Goal: Information Seeking & Learning: Find contact information

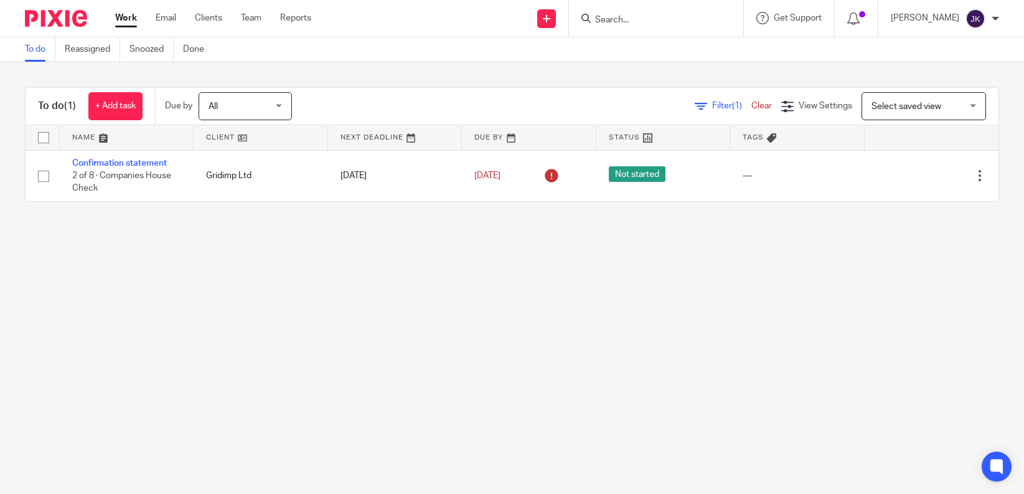
click at [644, 22] on input "Search" at bounding box center [650, 20] width 112 height 11
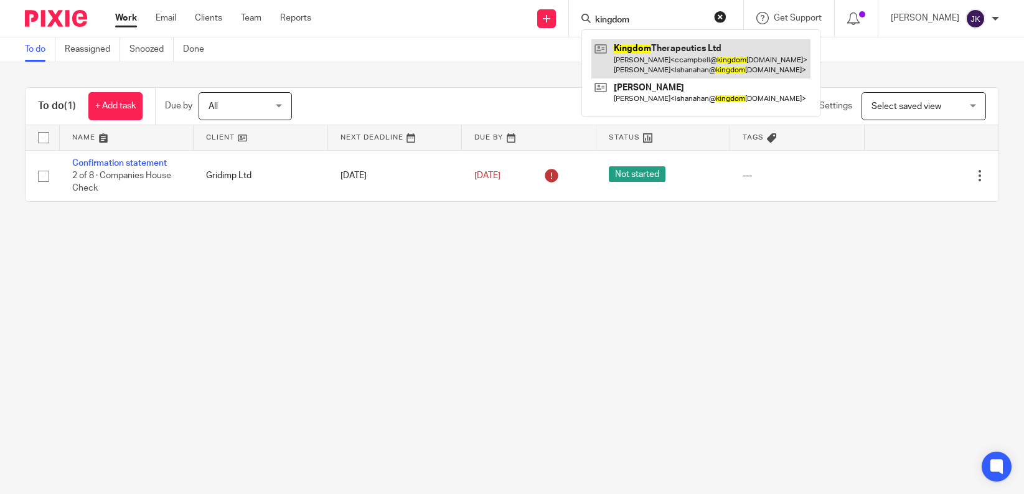
type input "kingdom"
click at [614, 55] on link at bounding box center [701, 58] width 219 height 39
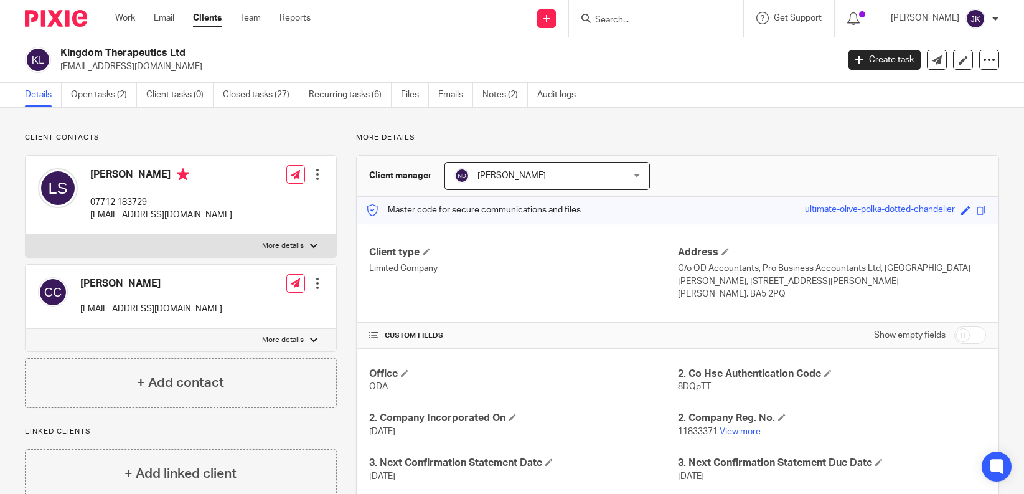
click at [730, 430] on link "View more" at bounding box center [740, 431] width 41 height 9
drag, startPoint x: 245, startPoint y: 309, endPoint x: 76, endPoint y: 309, distance: 169.4
click at [76, 309] on div "Chris Campbell ccampbell@kingdomtherapeutics.com Edit contact Create client fro…" at bounding box center [181, 297] width 311 height 64
copy p "ccampbell@kingdomtherapeutics.com"
click at [672, 23] on input "Search" at bounding box center [650, 20] width 112 height 11
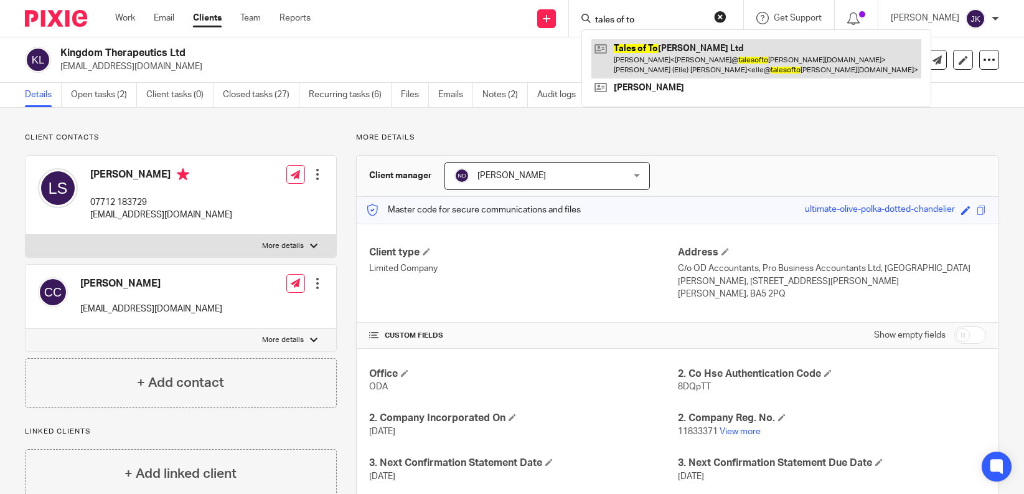
type input "tales of to"
click at [658, 45] on link at bounding box center [757, 58] width 330 height 39
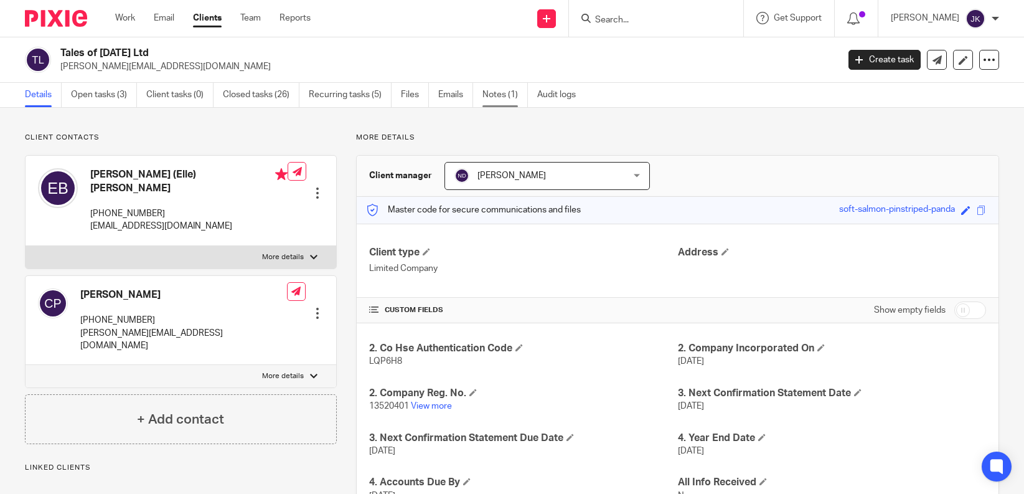
click at [498, 101] on link "Notes (1)" at bounding box center [505, 95] width 45 height 24
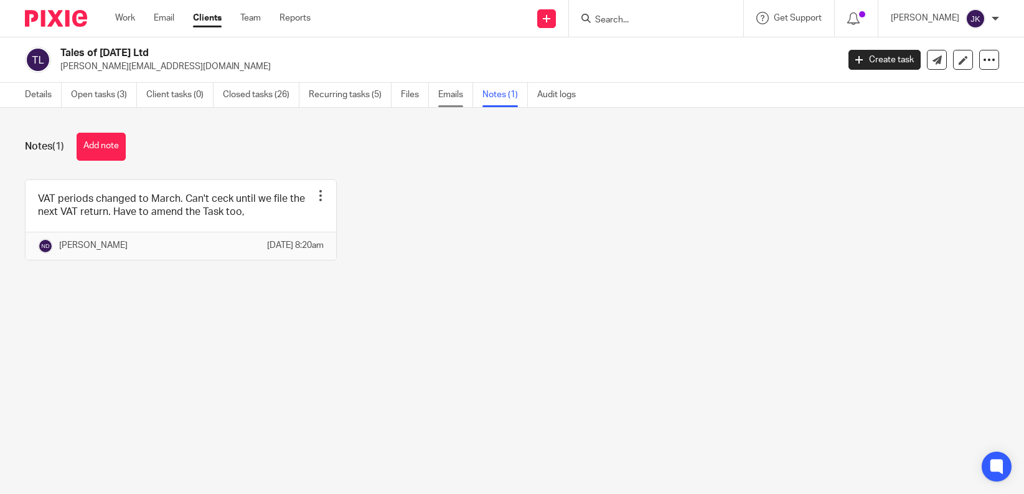
click at [458, 98] on link "Emails" at bounding box center [455, 95] width 35 height 24
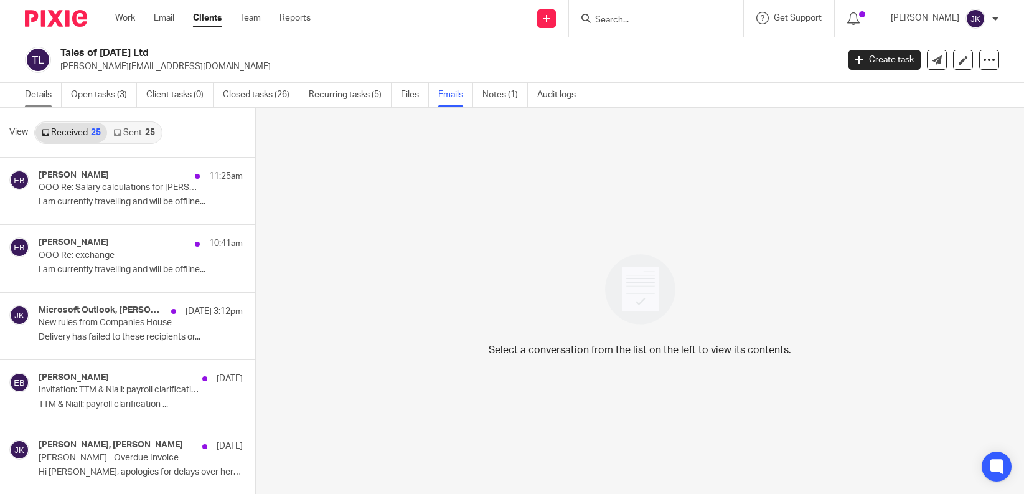
click at [56, 101] on link "Details" at bounding box center [43, 95] width 37 height 24
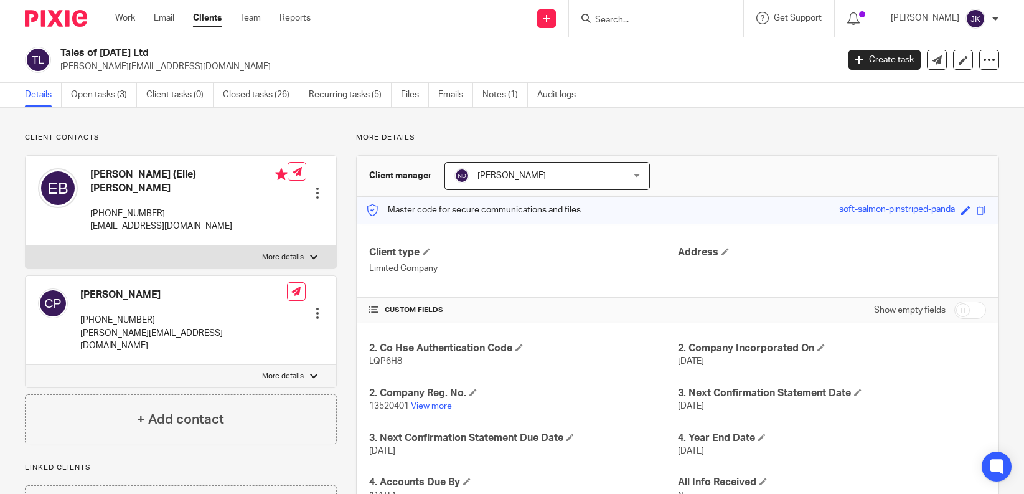
click at [482, 90] on ul "Details Open tasks (3) Client tasks (0) Closed tasks (26) Recurring tasks (5) F…" at bounding box center [310, 95] width 570 height 24
click at [496, 95] on link "Notes (1)" at bounding box center [505, 95] width 45 height 24
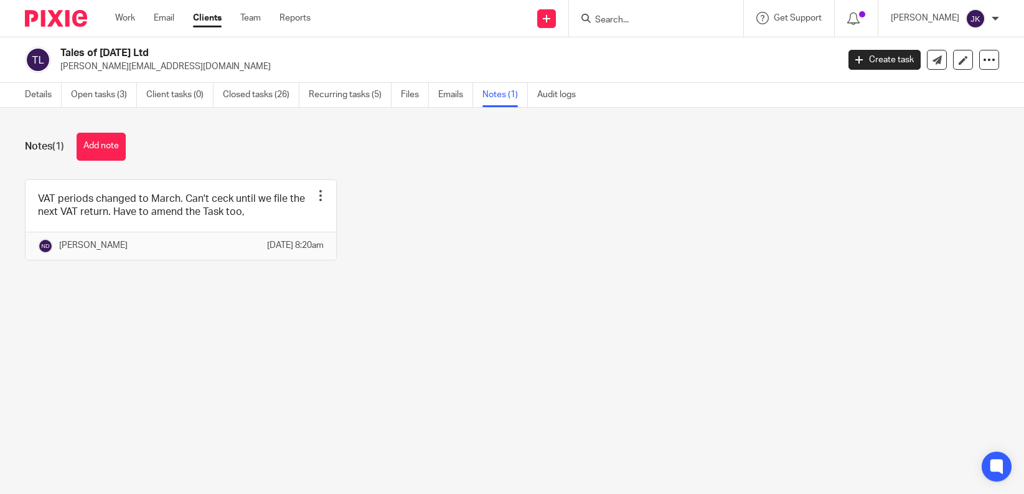
click at [669, 17] on input "Search" at bounding box center [650, 20] width 112 height 11
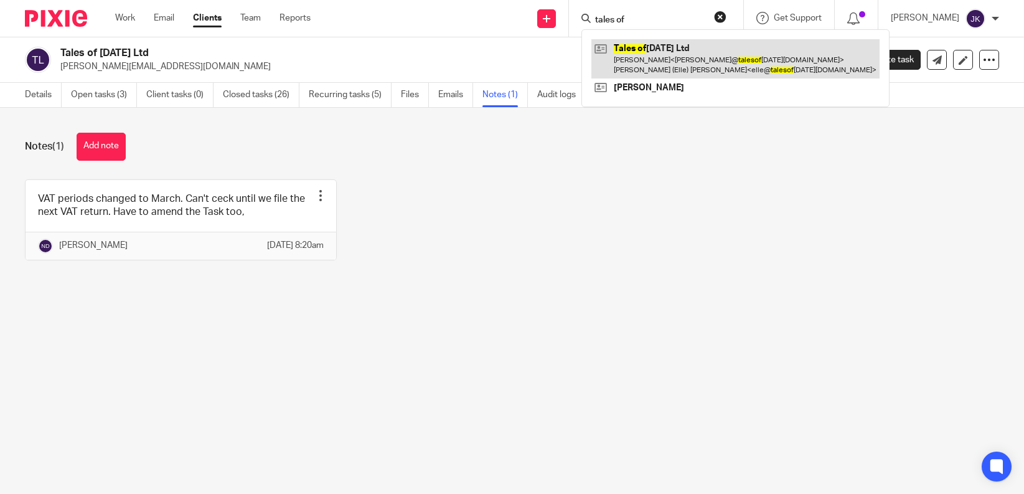
type input "tales of"
click at [668, 42] on link at bounding box center [736, 58] width 288 height 39
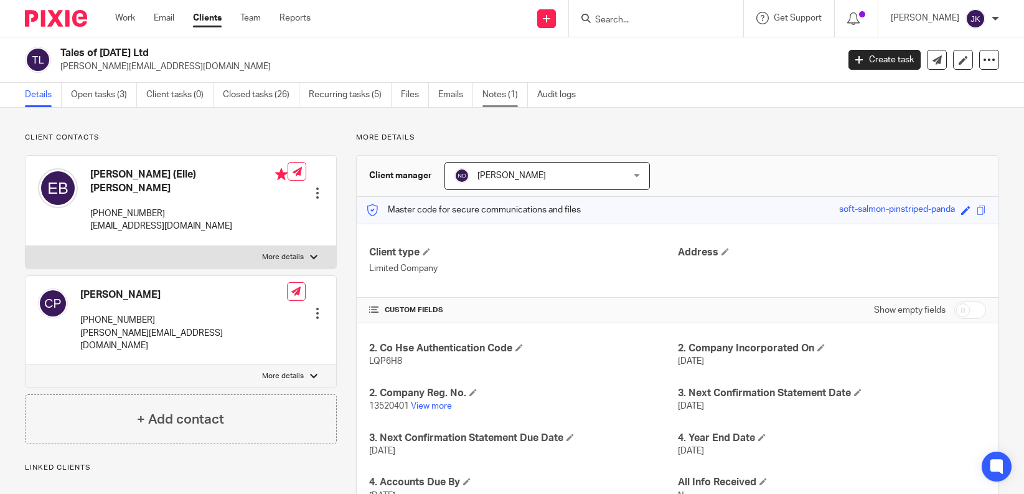
click at [489, 96] on link "Notes (1)" at bounding box center [505, 95] width 45 height 24
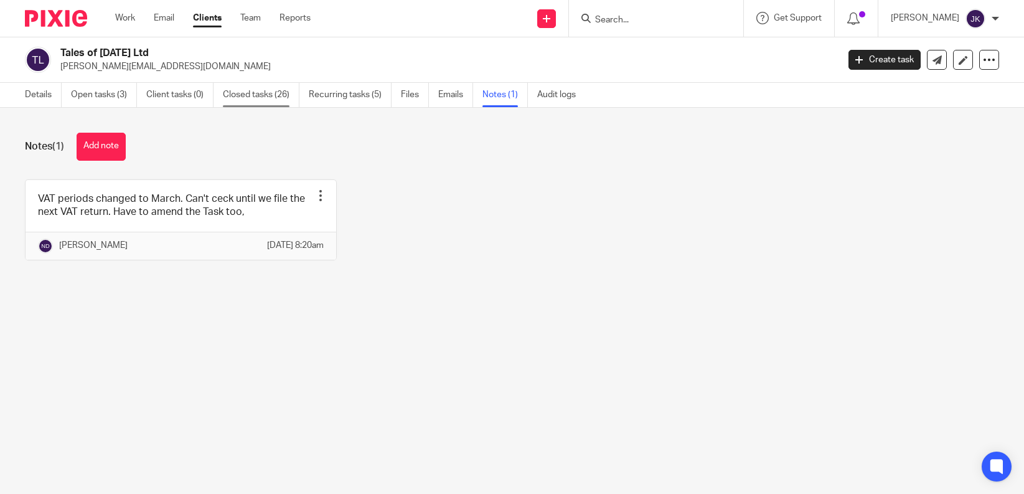
click at [237, 92] on link "Closed tasks (26)" at bounding box center [261, 95] width 77 height 24
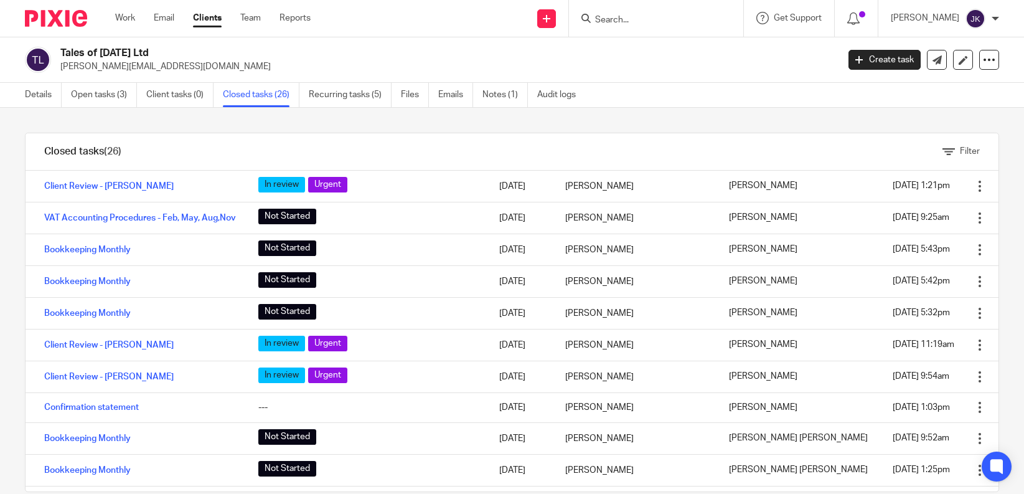
scroll to position [436, 0]
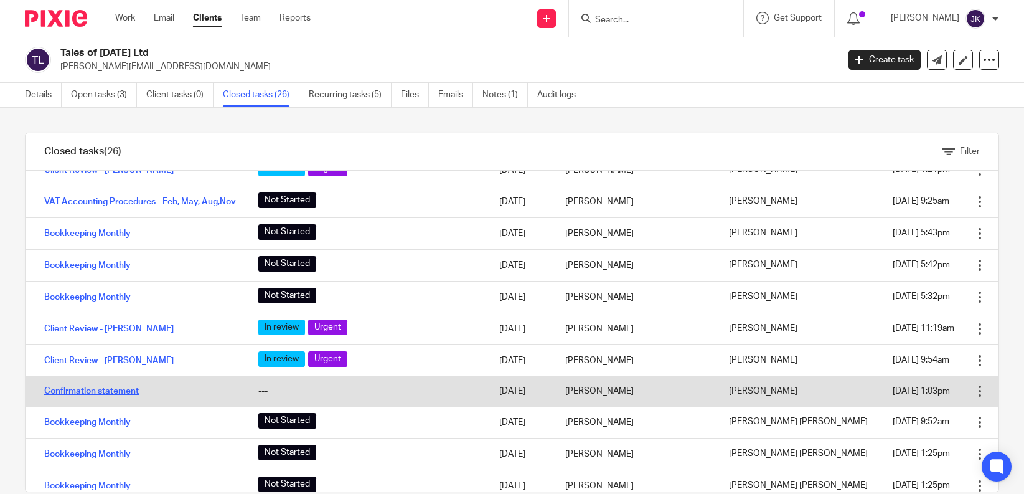
click at [125, 387] on link "Confirmation statement" at bounding box center [91, 391] width 95 height 9
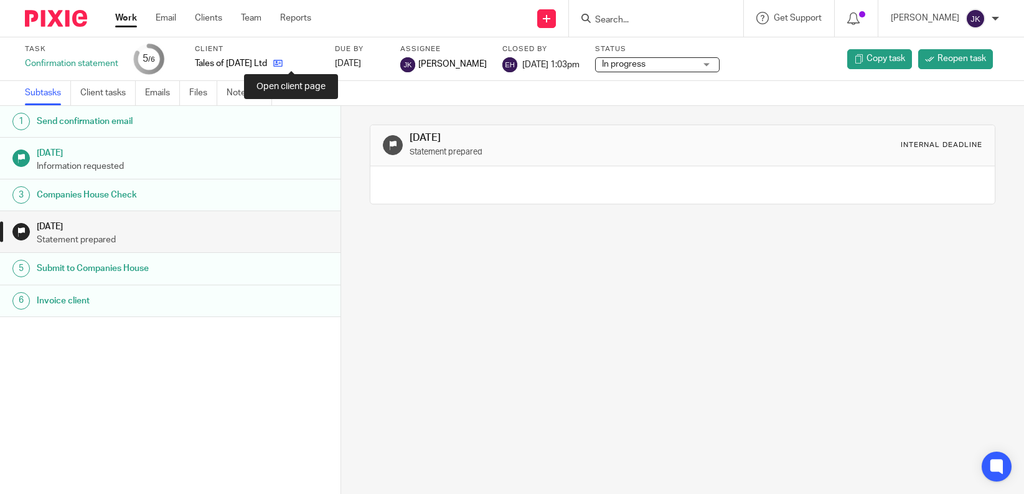
click at [283, 67] on icon at bounding box center [277, 63] width 9 height 9
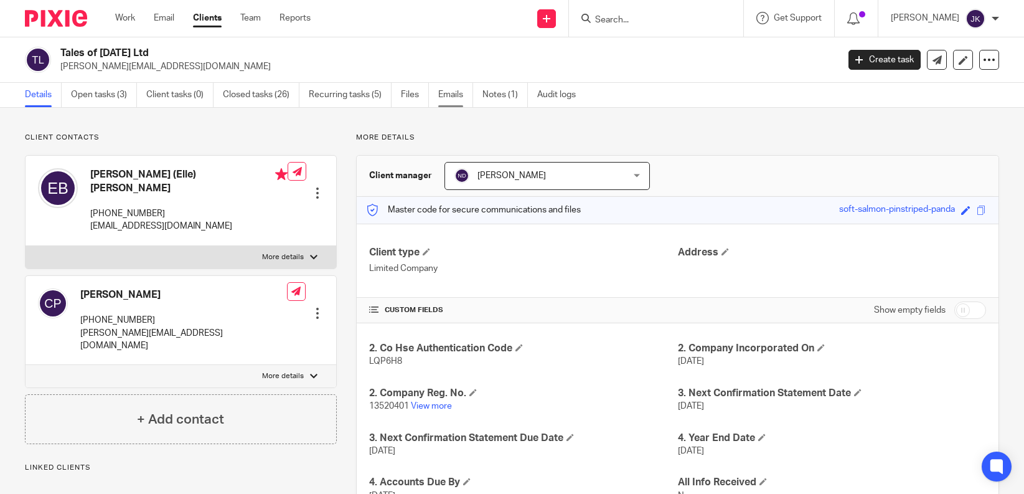
click at [454, 97] on link "Emails" at bounding box center [455, 95] width 35 height 24
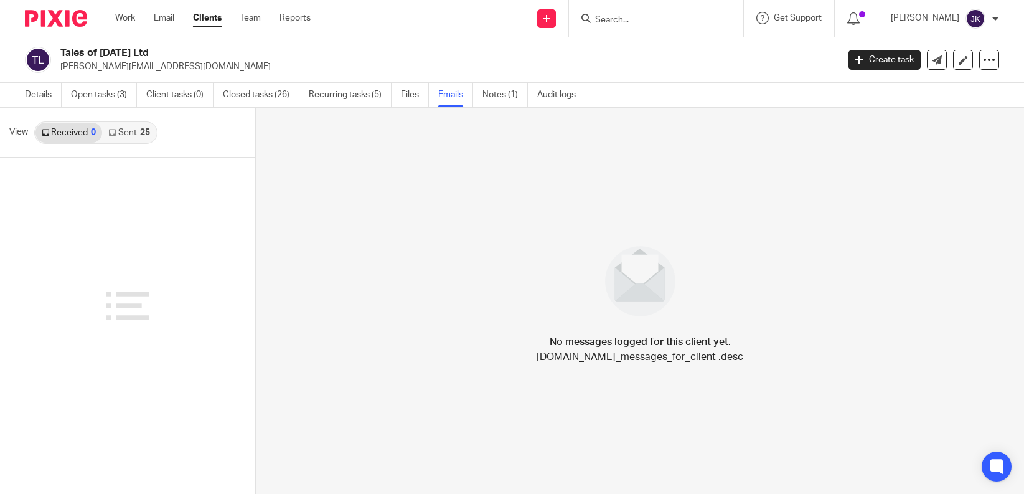
click at [126, 132] on link "Sent 25" at bounding box center [129, 133] width 54 height 20
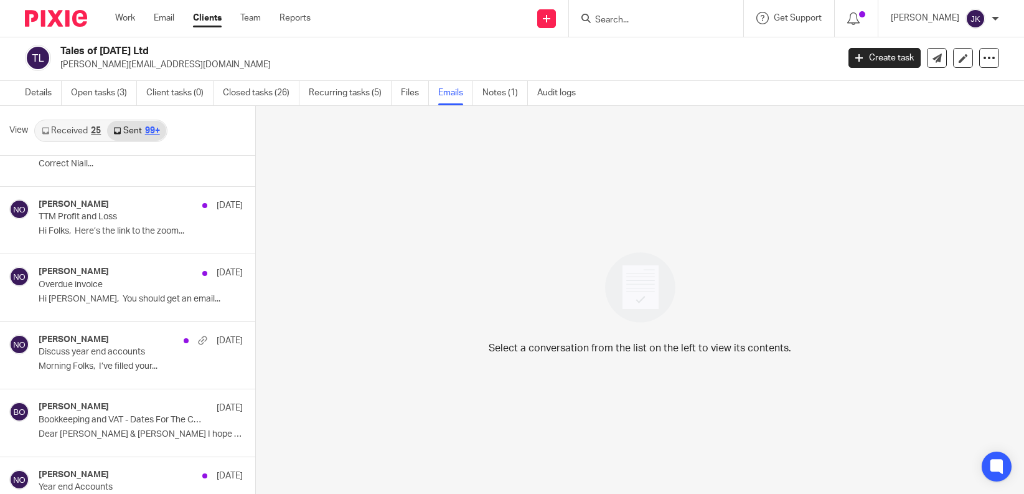
scroll to position [2678, 0]
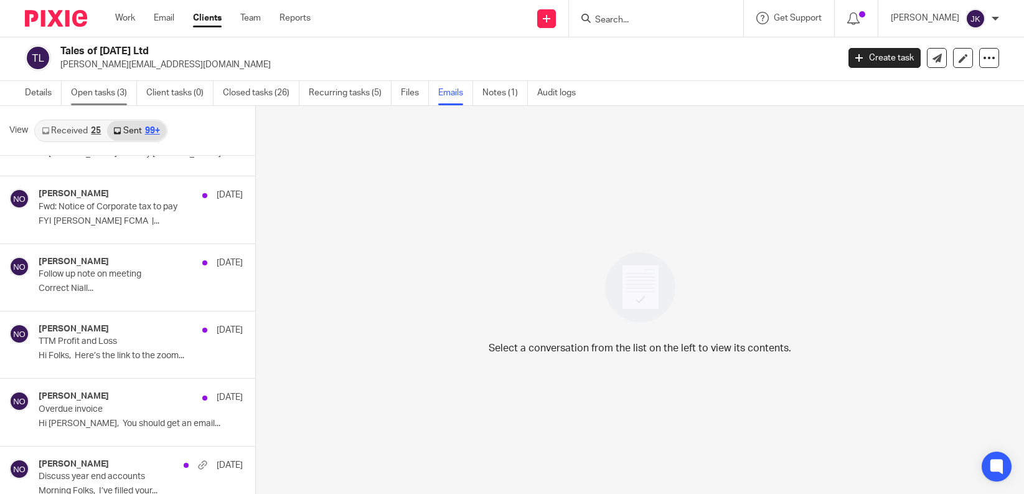
drag, startPoint x: 356, startPoint y: 98, endPoint x: 87, endPoint y: 98, distance: 269.0
drag, startPoint x: 87, startPoint y: 98, endPoint x: 224, endPoint y: 98, distance: 137.6
drag, startPoint x: 224, startPoint y: 98, endPoint x: 250, endPoint y: 105, distance: 27.0
click at [250, 105] on link "Closed tasks (26)" at bounding box center [261, 93] width 77 height 24
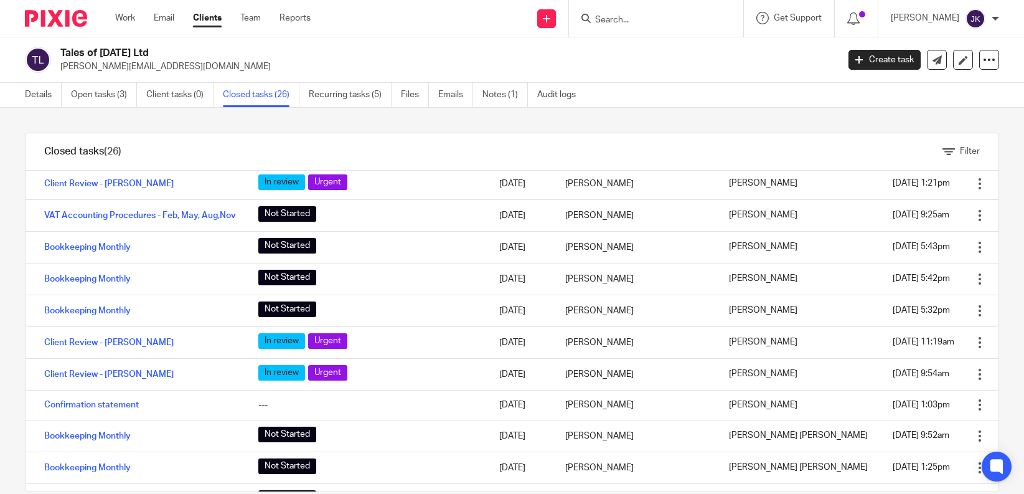
scroll to position [436, 0]
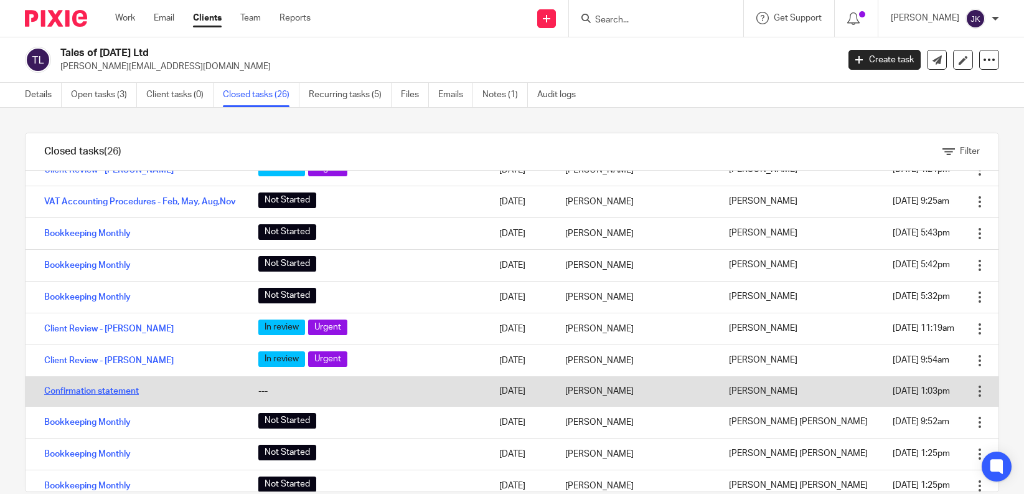
click at [111, 387] on link "Confirmation statement" at bounding box center [91, 391] width 95 height 9
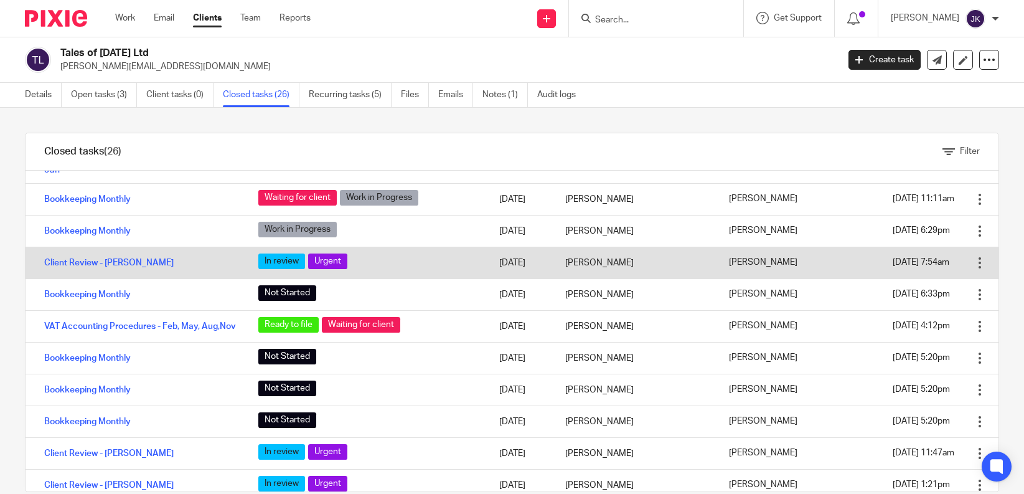
scroll to position [125, 0]
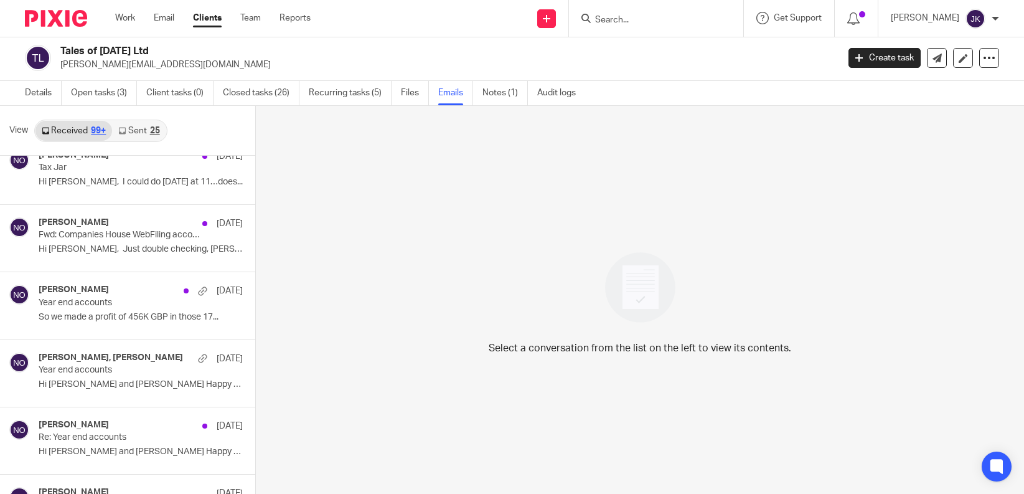
scroll to position [6636, 0]
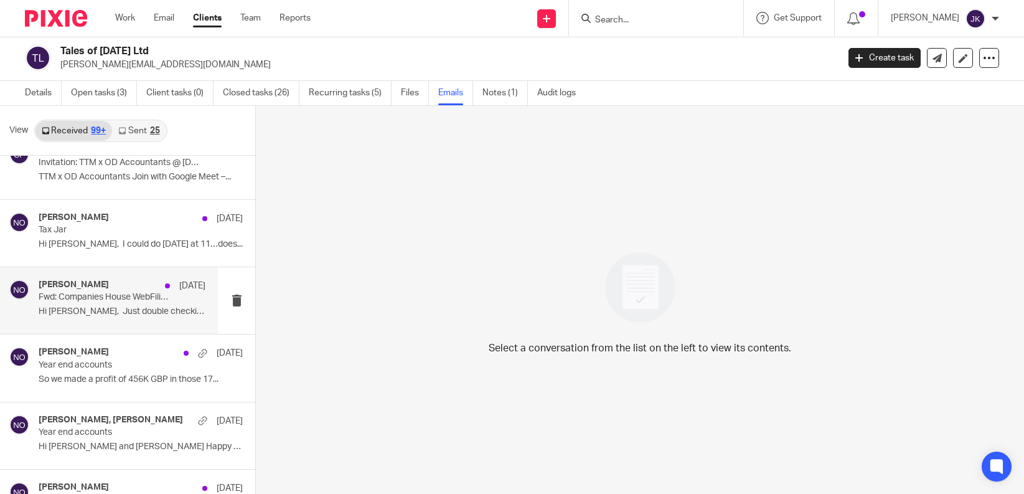
click at [151, 321] on div "Niall O'Driscoll 9 Jan Fwd: Companies House WebFiling account: Erin Holly autho…" at bounding box center [122, 301] width 167 height 42
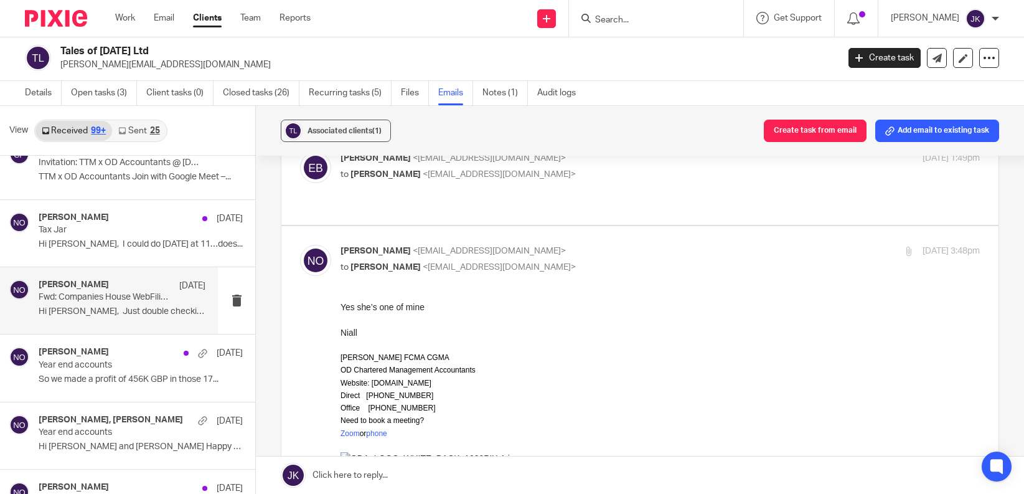
scroll to position [0, 0]
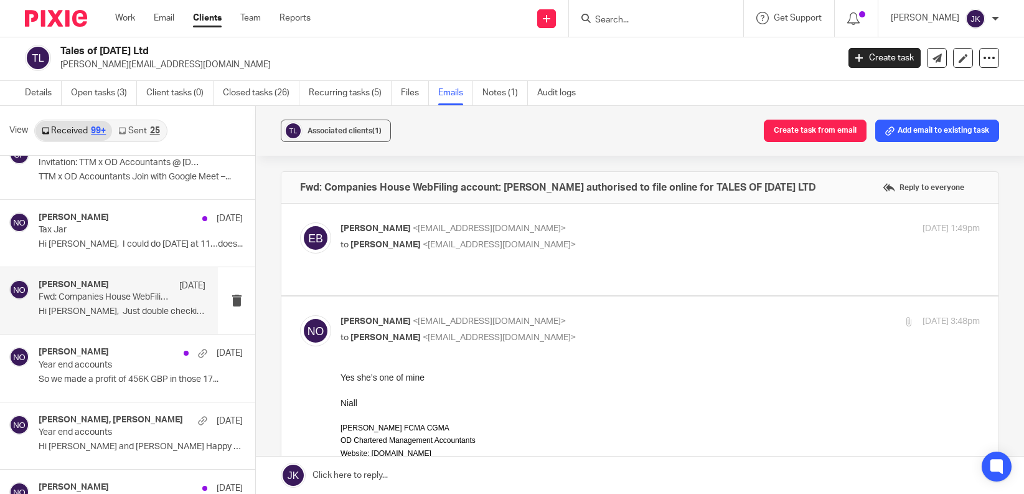
click at [448, 280] on label at bounding box center [639, 250] width 717 height 92
click at [300, 222] on input "checkbox" at bounding box center [300, 222] width 1 height 1
checkbox input "true"
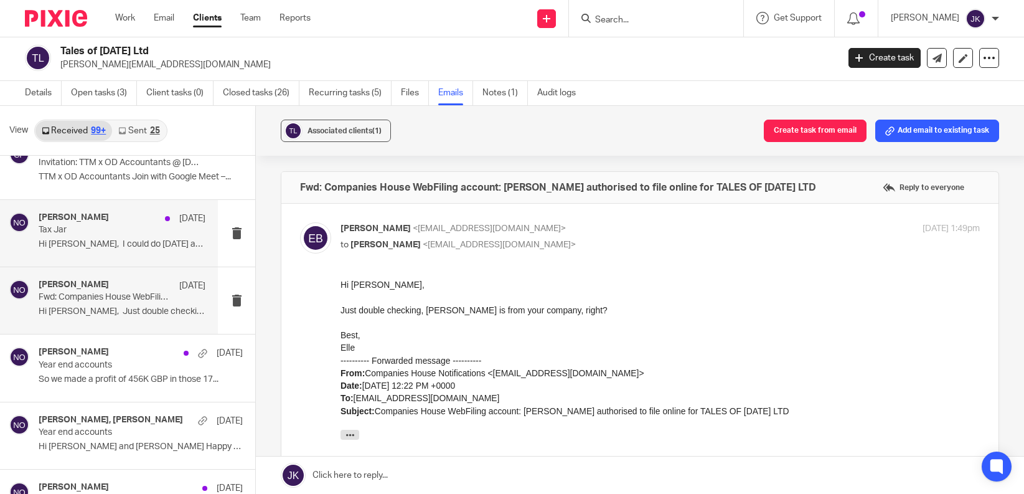
click at [108, 253] on div "Niall O'Driscoll 10 Jan Tax Jar Hi Niall, I could do Monday at 11…does..." at bounding box center [122, 233] width 167 height 42
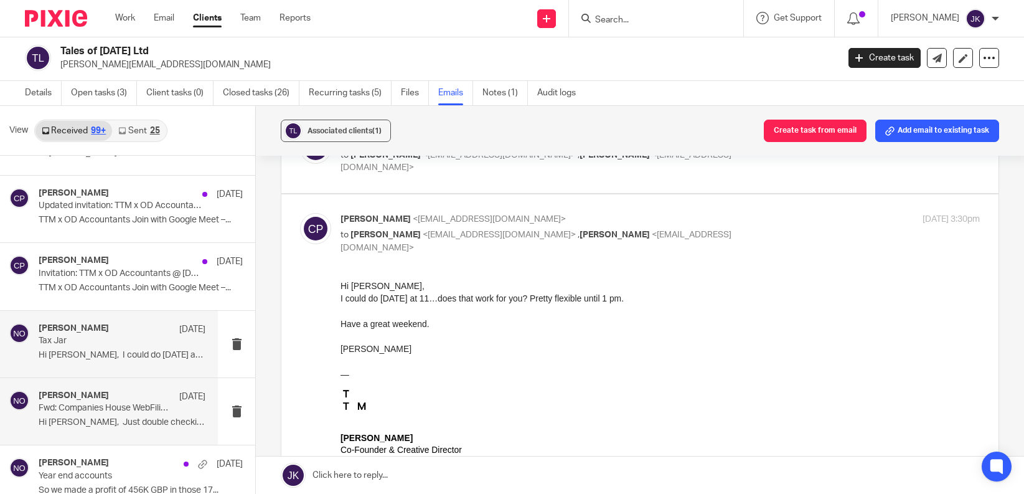
scroll to position [6511, 0]
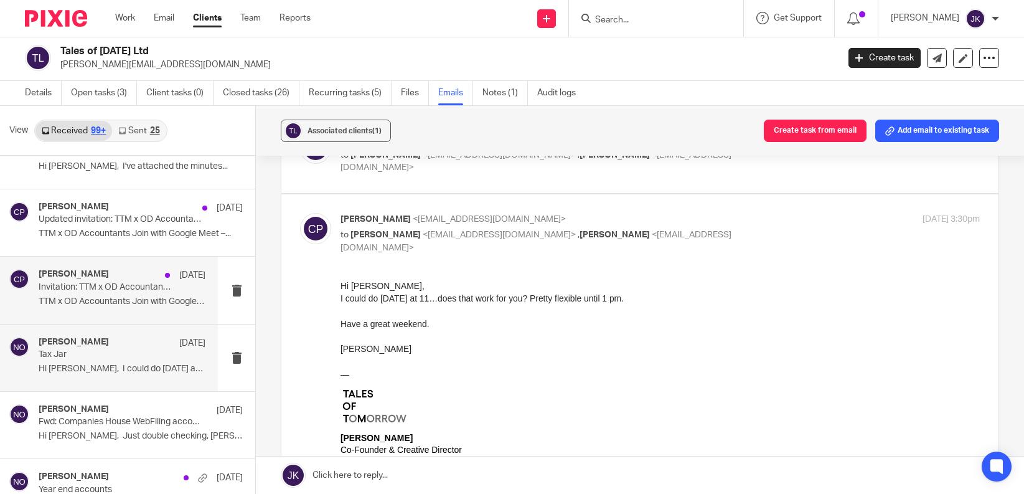
click at [123, 310] on div "Christiane Patic 10 Jan Invitation: TTM x OD Accountants @ Mon Jan 13 11am - Tu…" at bounding box center [122, 290] width 167 height 42
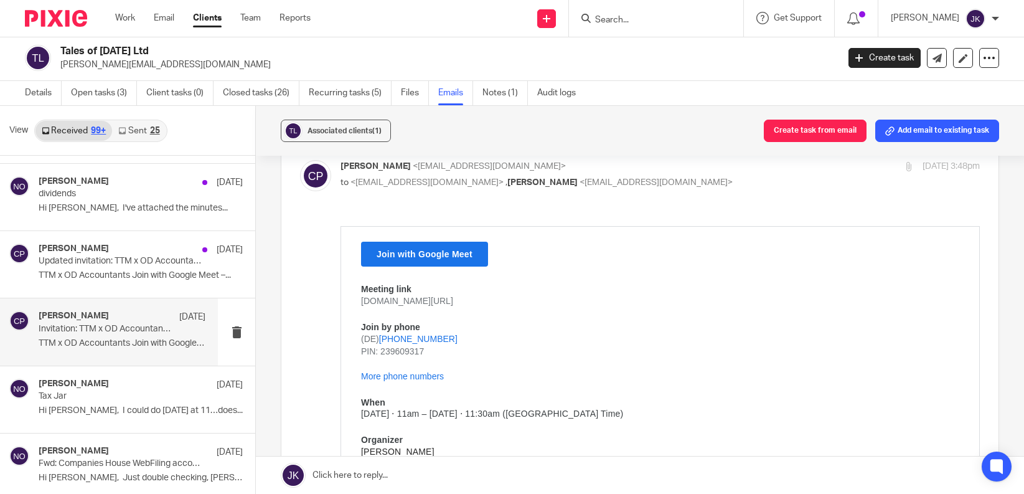
scroll to position [6449, 0]
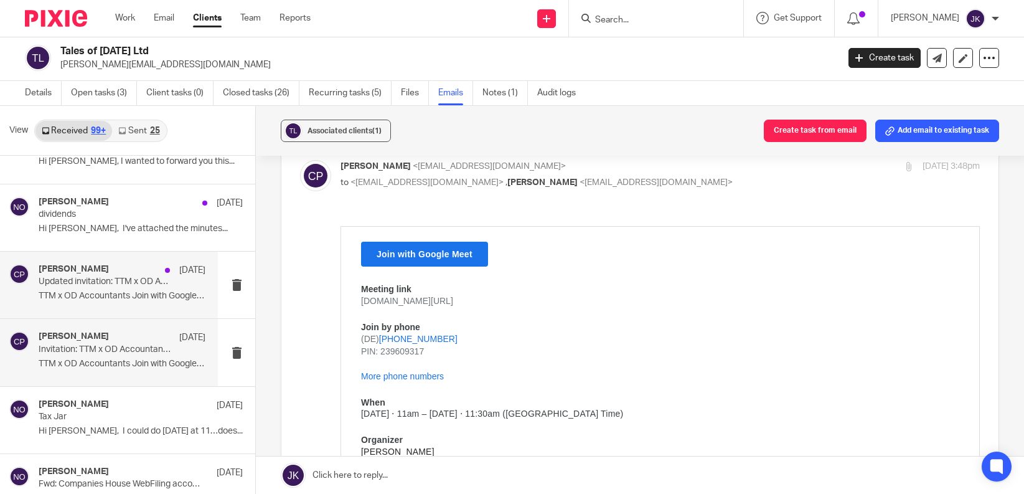
click at [108, 291] on p "TTM x OD Accountants Join with Google Meet –..." at bounding box center [122, 296] width 167 height 11
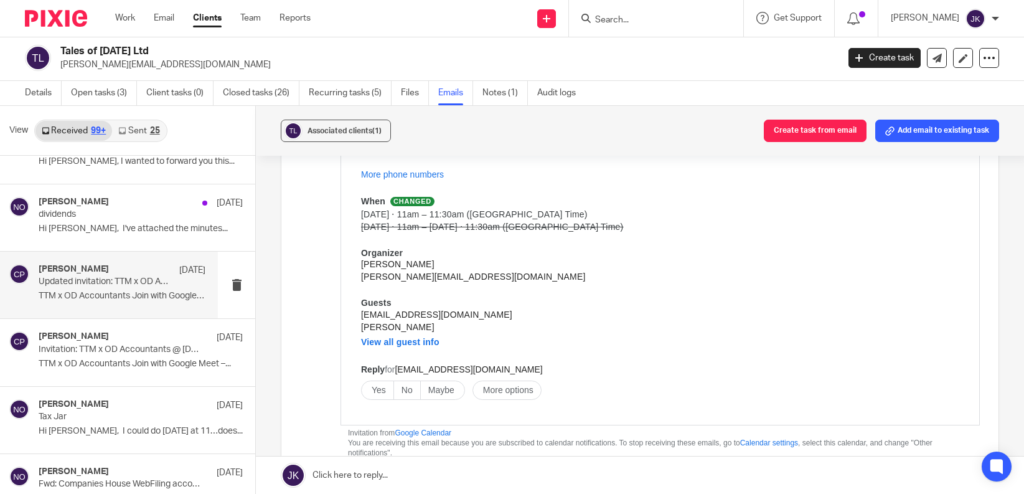
scroll to position [6325, 0]
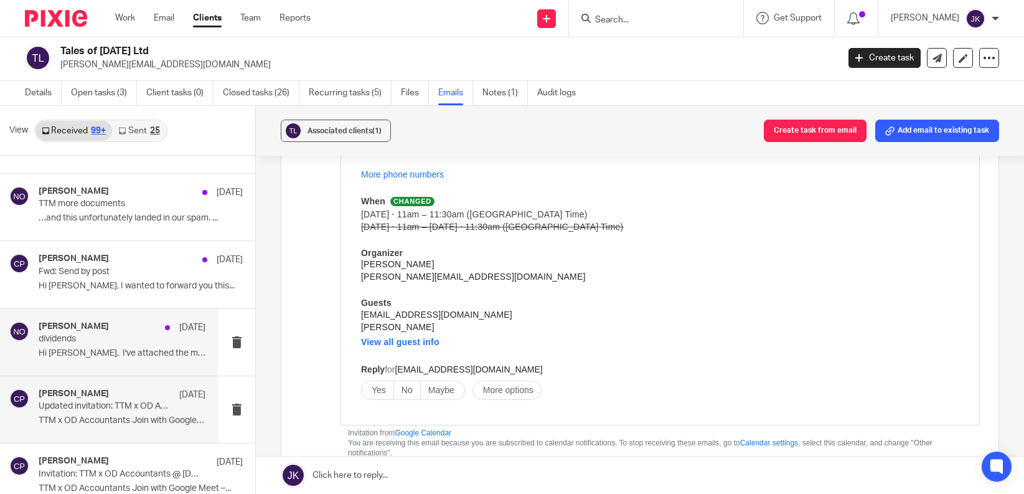
click at [87, 346] on div "Niall O'Driscoll 29 Jan dividends Hi Niall, I've attached the minutes..." at bounding box center [122, 342] width 167 height 42
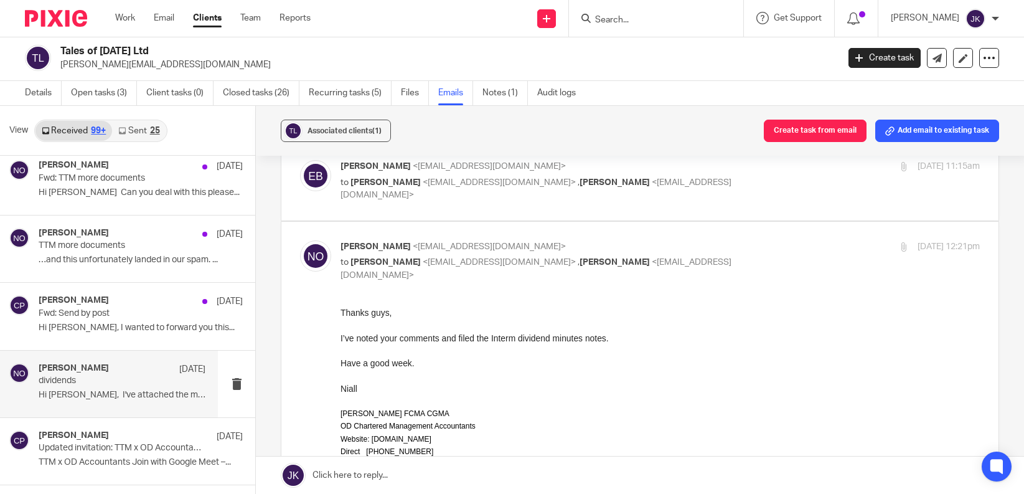
scroll to position [6262, 0]
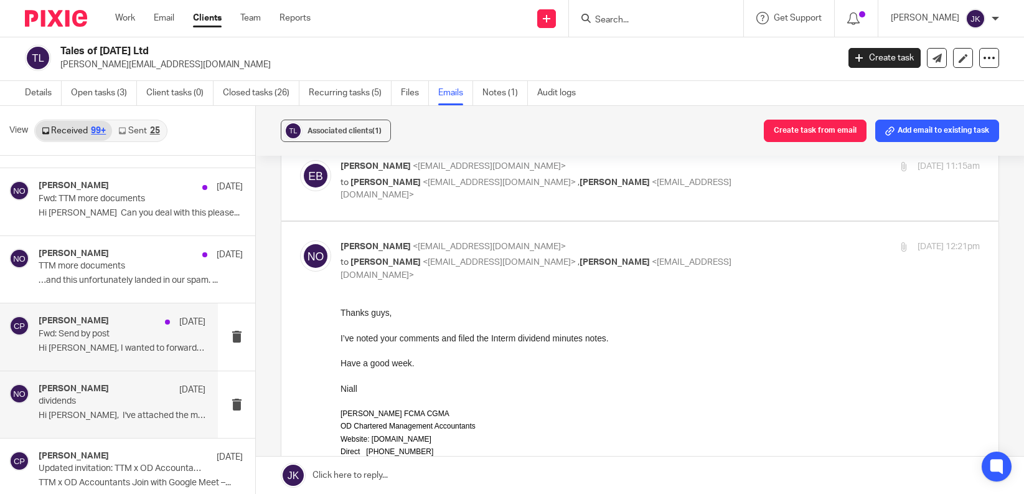
click at [127, 356] on div "Christiane Patic 28 Feb Fwd: Send by post Hi Niall, I wanted to forward you thi…" at bounding box center [122, 337] width 167 height 42
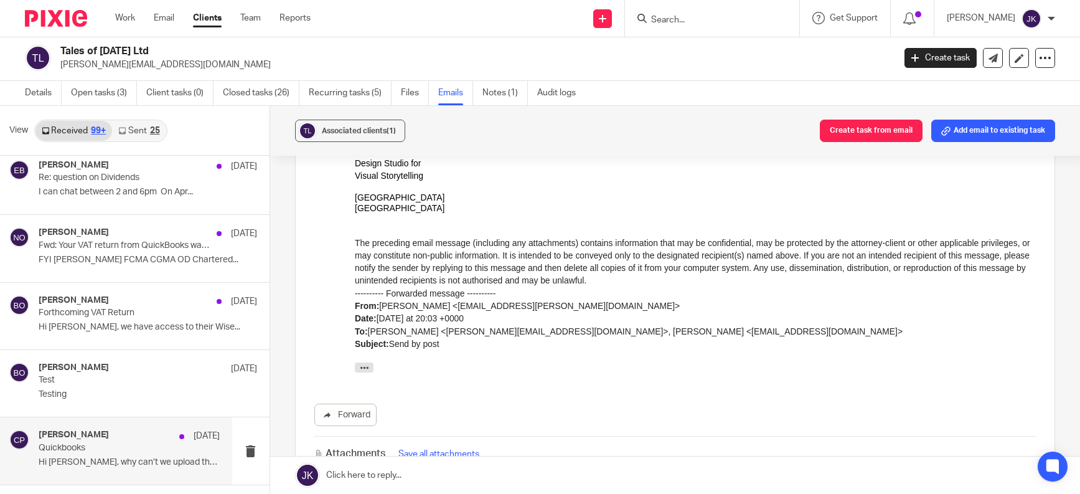
scroll to position [5577, 0]
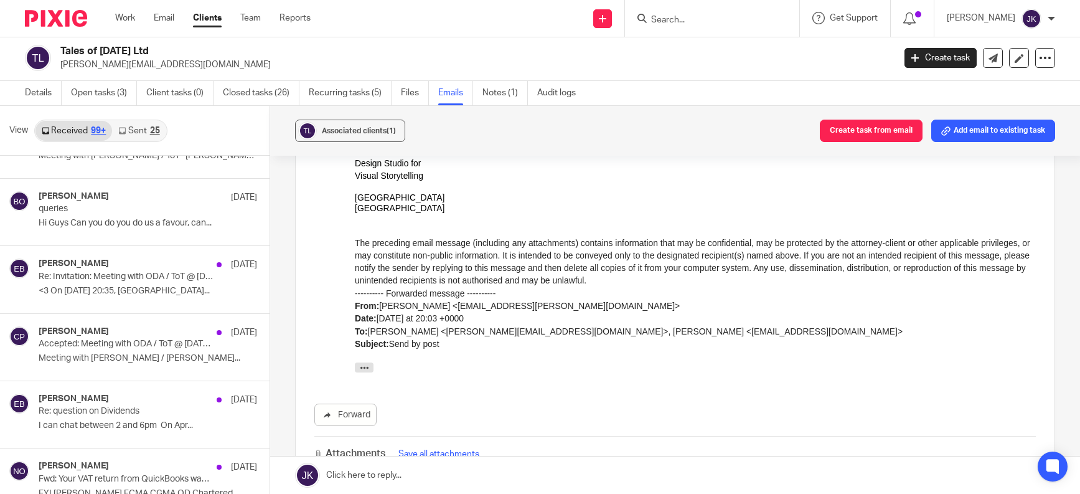
click at [113, 22] on div "Work Email Clients Team Reports Work Email Clients Team Reports Settings" at bounding box center [216, 18] width 227 height 37
click at [113, 20] on div "Work Email Clients Team Reports Work Email Clients Team Reports Settings" at bounding box center [216, 18] width 227 height 37
click at [132, 19] on link "Work" at bounding box center [125, 18] width 20 height 12
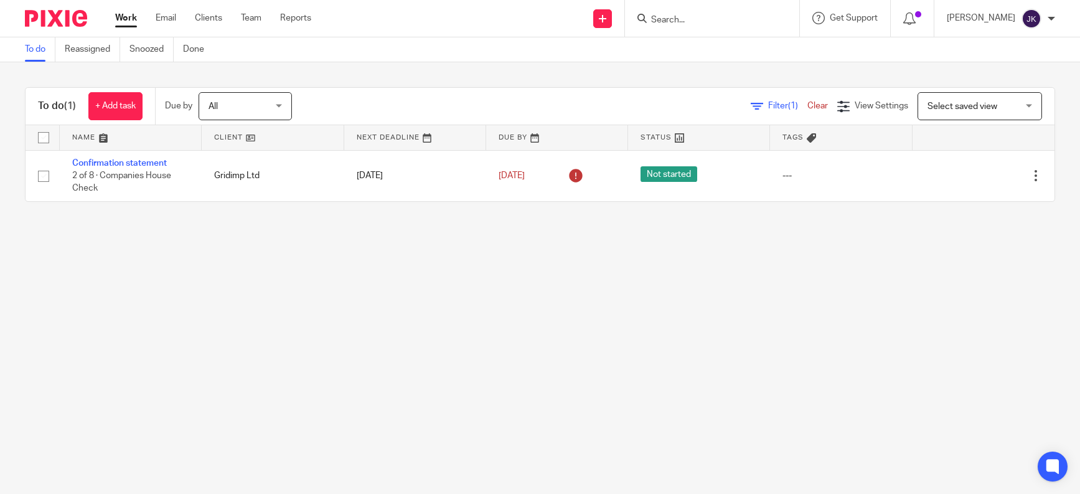
click at [651, 19] on input "Search" at bounding box center [706, 20] width 112 height 11
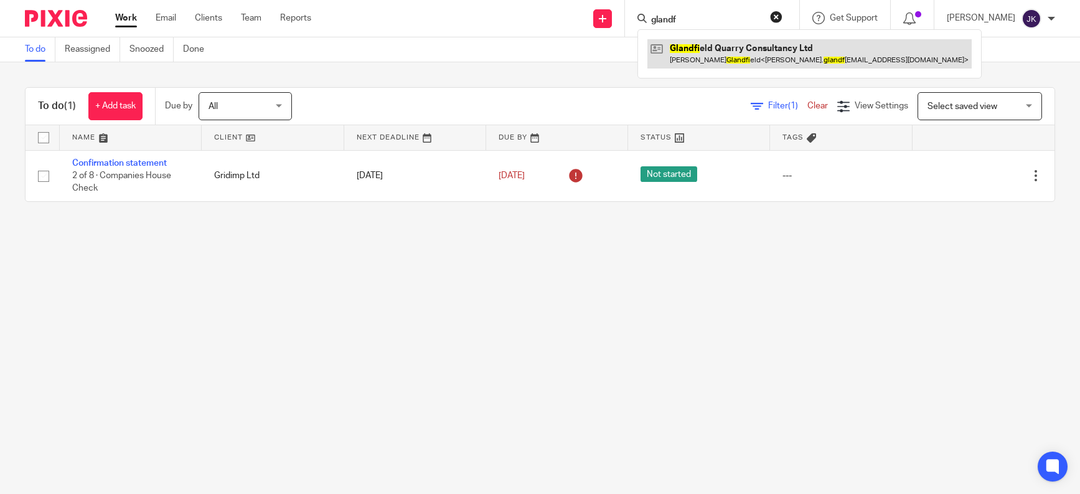
type input "glandf"
click at [677, 61] on link at bounding box center [810, 53] width 324 height 29
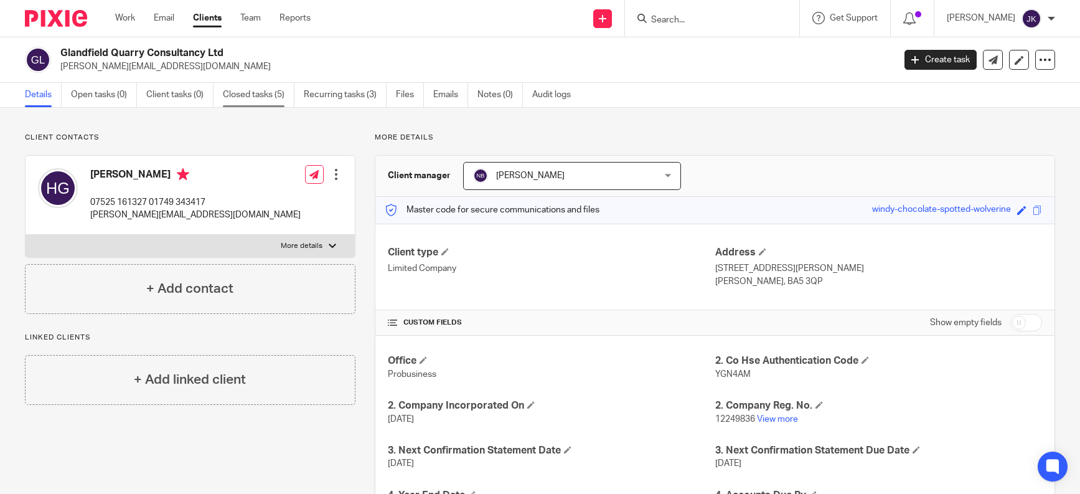
click at [245, 88] on link "Closed tasks (5)" at bounding box center [259, 95] width 72 height 24
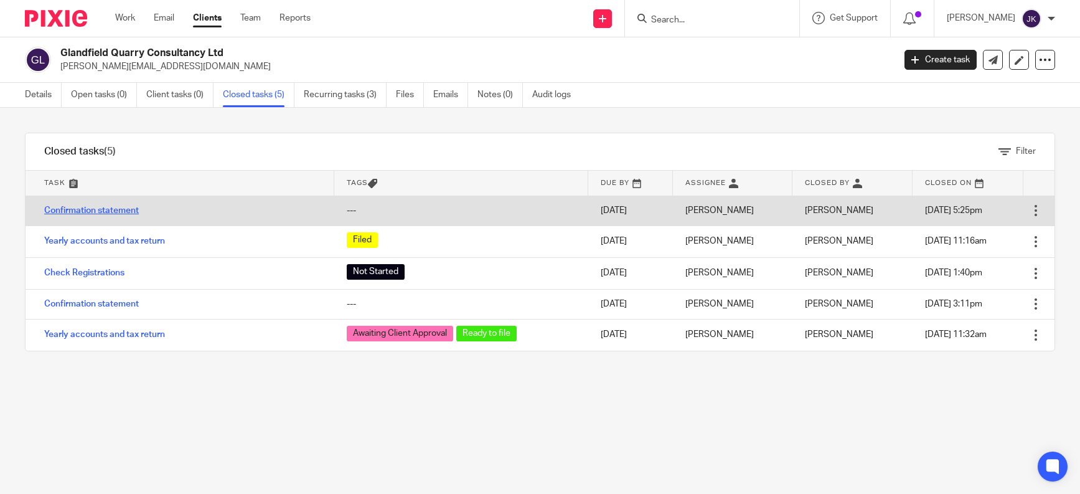
click at [118, 210] on link "Confirmation statement" at bounding box center [91, 210] width 95 height 9
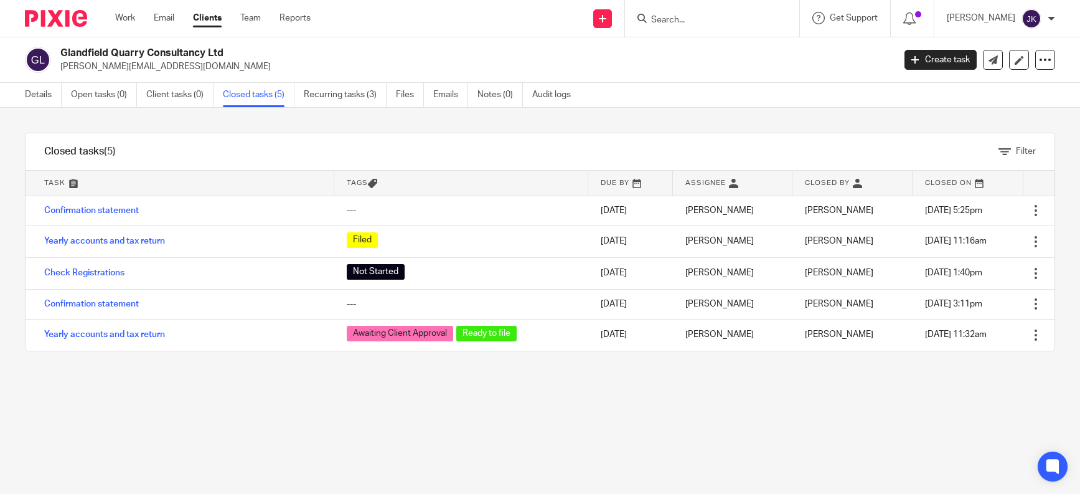
click at [679, 22] on input "Search" at bounding box center [706, 20] width 112 height 11
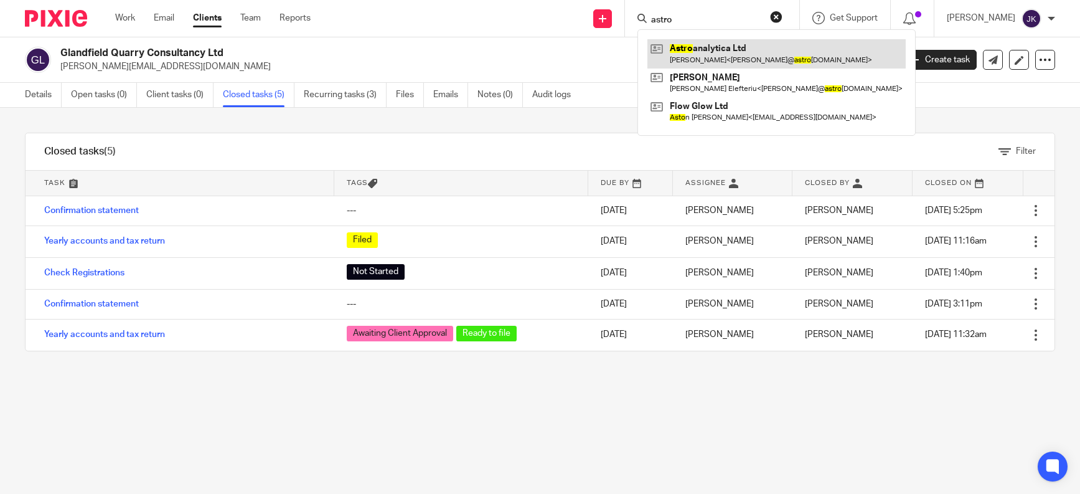
type input "astro"
click at [685, 60] on link at bounding box center [777, 53] width 258 height 29
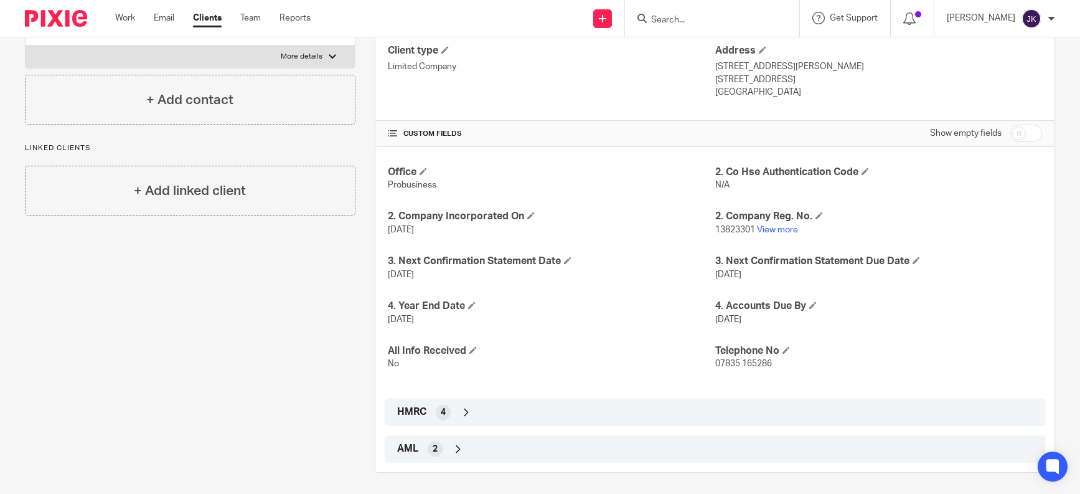
scroll to position [205, 0]
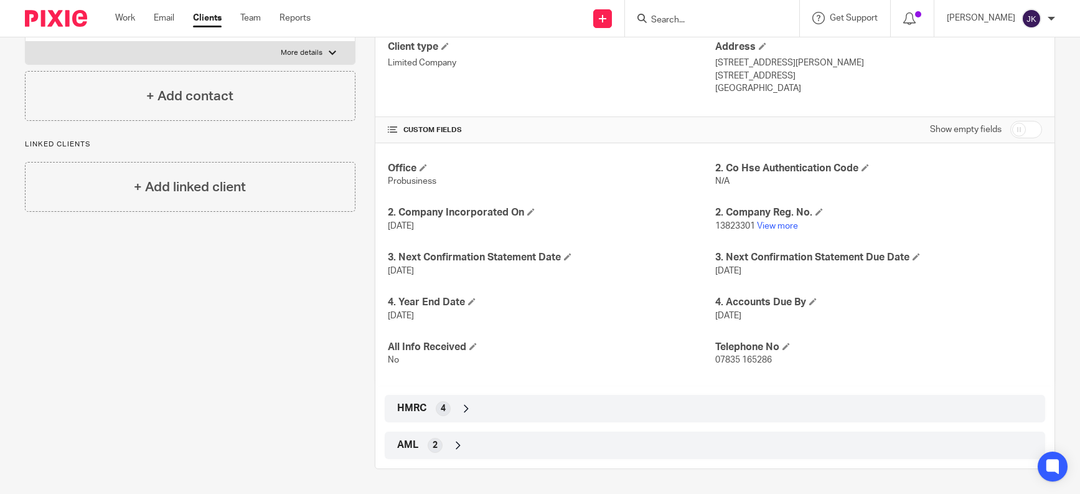
click at [437, 410] on div "4" at bounding box center [443, 408] width 15 height 15
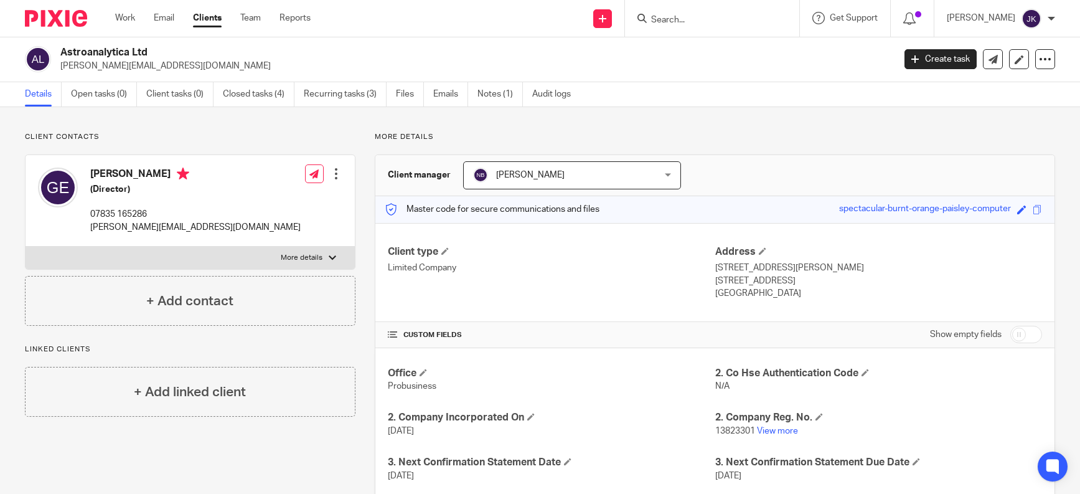
scroll to position [0, 0]
click at [345, 93] on link "Recurring tasks (3)" at bounding box center [345, 95] width 83 height 24
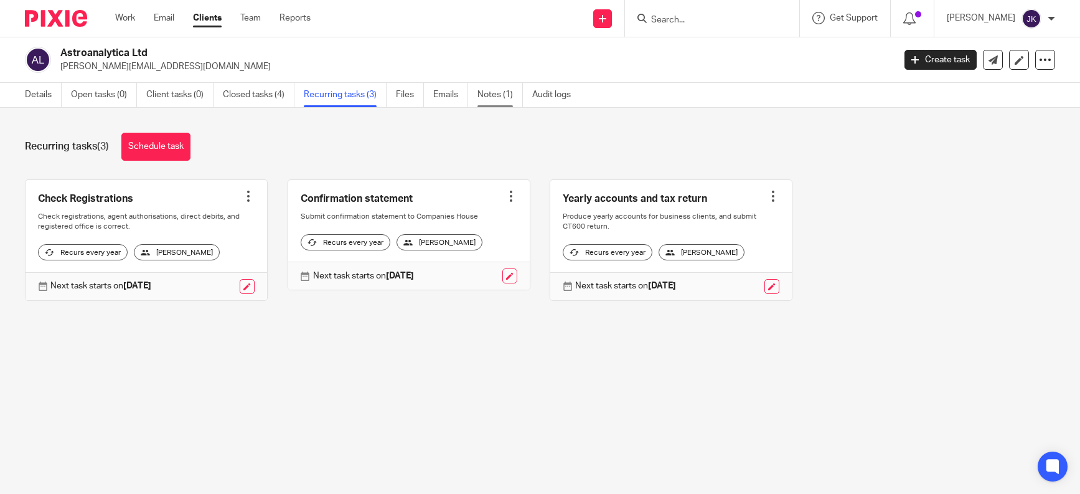
click at [492, 87] on link "Notes (1)" at bounding box center [500, 95] width 45 height 24
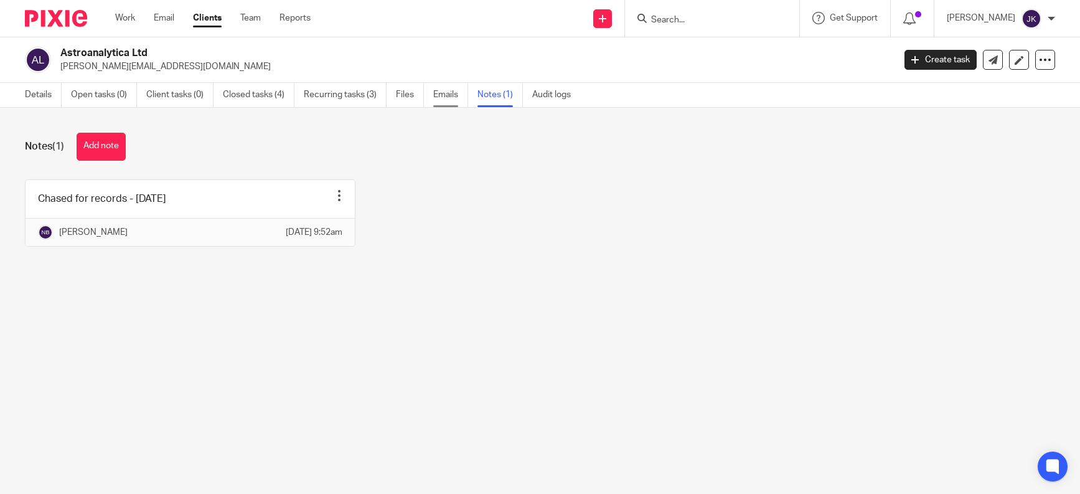
click at [440, 85] on link "Emails" at bounding box center [450, 95] width 35 height 24
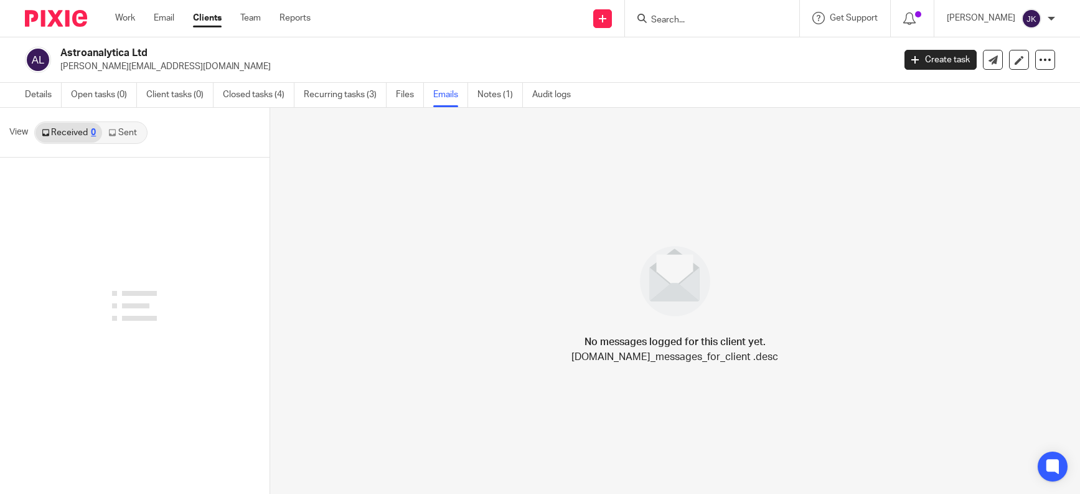
click at [126, 139] on link "Sent" at bounding box center [124, 133] width 44 height 20
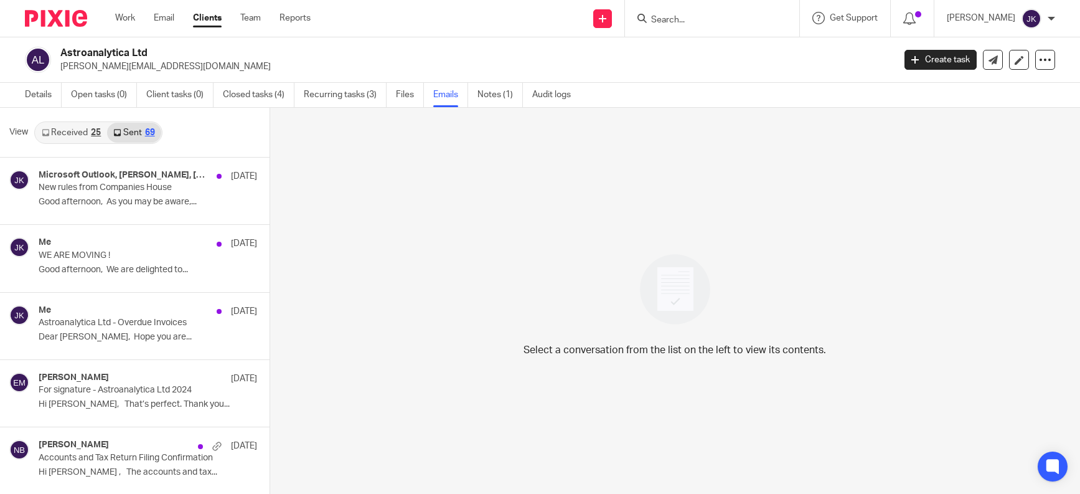
drag, startPoint x: 192, startPoint y: 72, endPoint x: 60, endPoint y: 65, distance: 132.2
click at [60, 65] on div "Astroanalytica Ltd gabriel@astroanalytica.com" at bounding box center [455, 60] width 861 height 26
copy p "[PERSON_NAME][EMAIL_ADDRESS][DOMAIN_NAME]"
drag, startPoint x: 162, startPoint y: 54, endPoint x: 54, endPoint y: 49, distance: 108.5
click at [54, 49] on div "Astroanalytica Ltd gabriel@astroanalytica.com" at bounding box center [455, 60] width 861 height 26
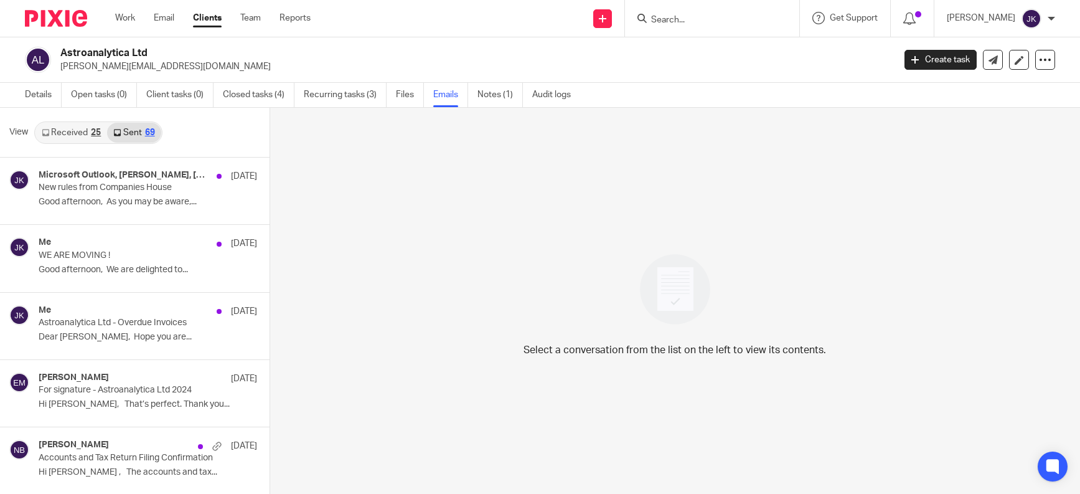
copy div "Astroanalytica Ltd"
click at [32, 93] on link "Details" at bounding box center [43, 95] width 37 height 24
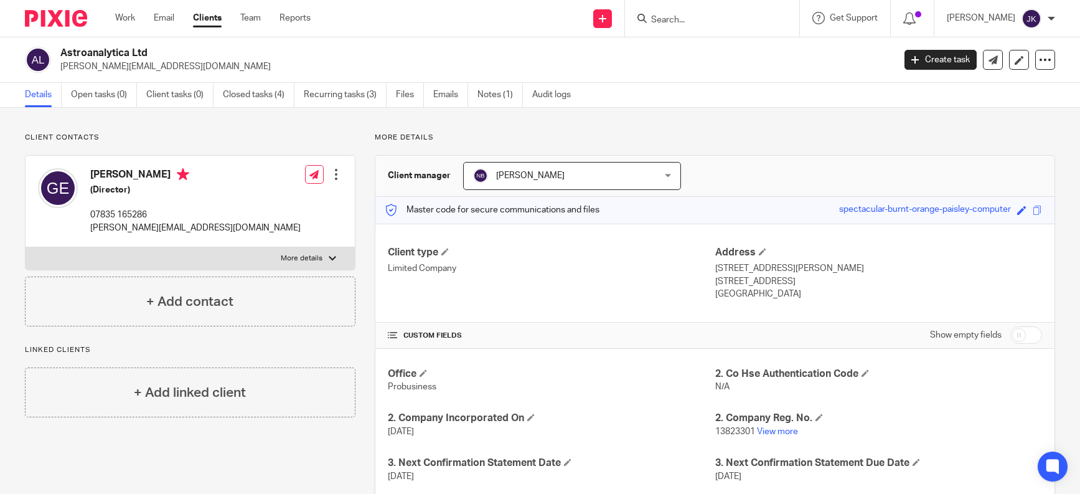
click at [686, 10] on div at bounding box center [712, 18] width 174 height 37
click at [687, 22] on input "Search" at bounding box center [706, 20] width 112 height 11
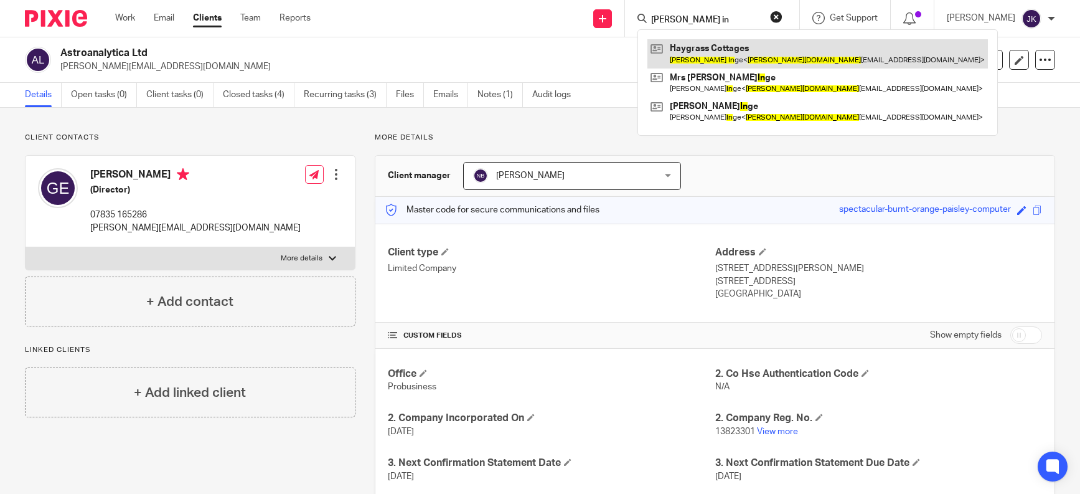
type input "[PERSON_NAME] in"
click at [778, 54] on link at bounding box center [818, 53] width 341 height 29
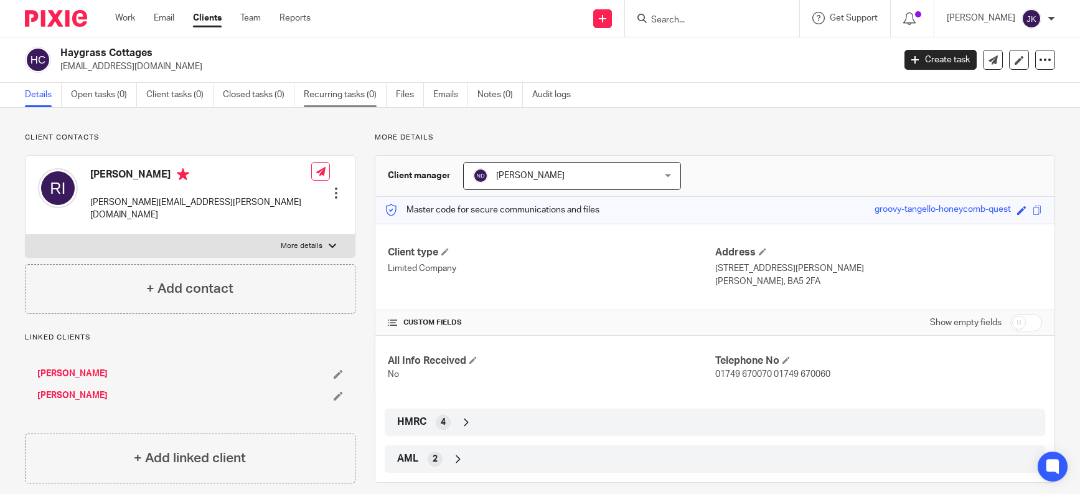
click at [383, 97] on link "Recurring tasks (0)" at bounding box center [345, 95] width 83 height 24
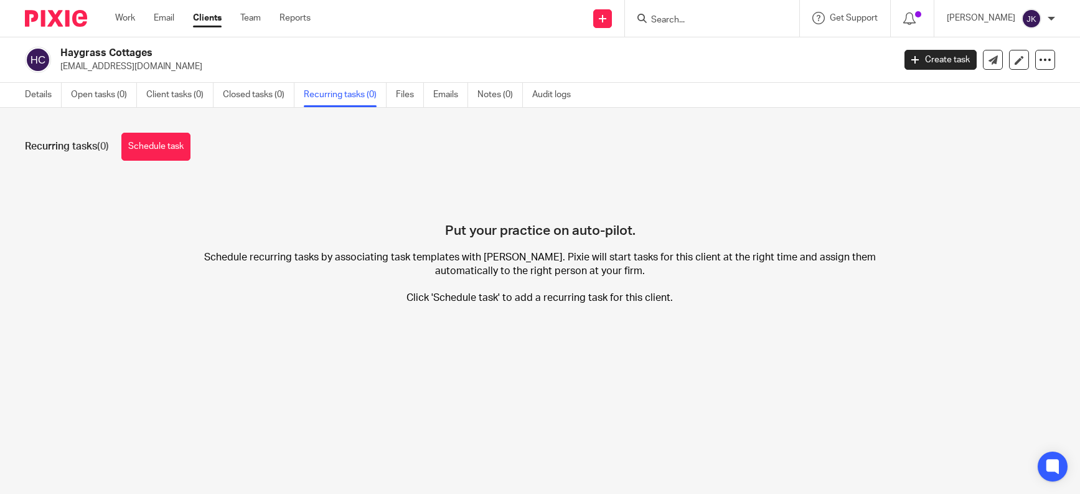
click at [471, 94] on ul "Details Open tasks (0) Client tasks (0) Closed tasks (0) Recurring tasks (0) Fi…" at bounding box center [307, 95] width 565 height 24
click at [453, 94] on link "Emails" at bounding box center [450, 95] width 35 height 24
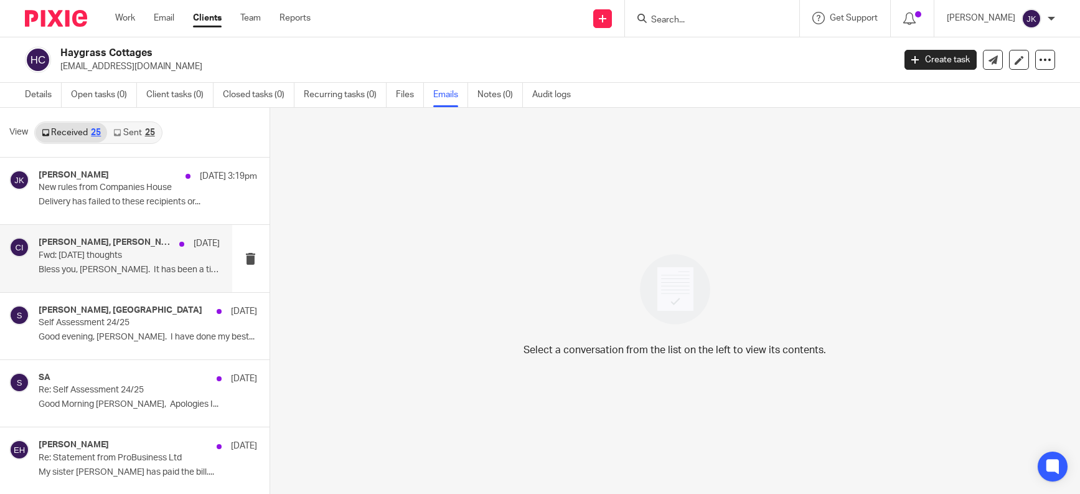
click at [110, 273] on p "Bless you, [PERSON_NAME]. It has been a time when..." at bounding box center [129, 270] width 181 height 11
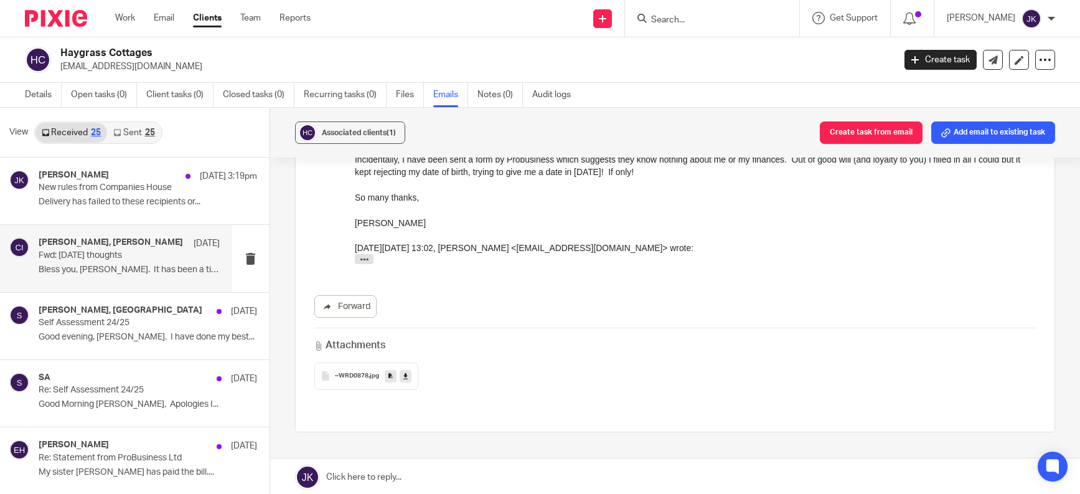
scroll to position [311, 0]
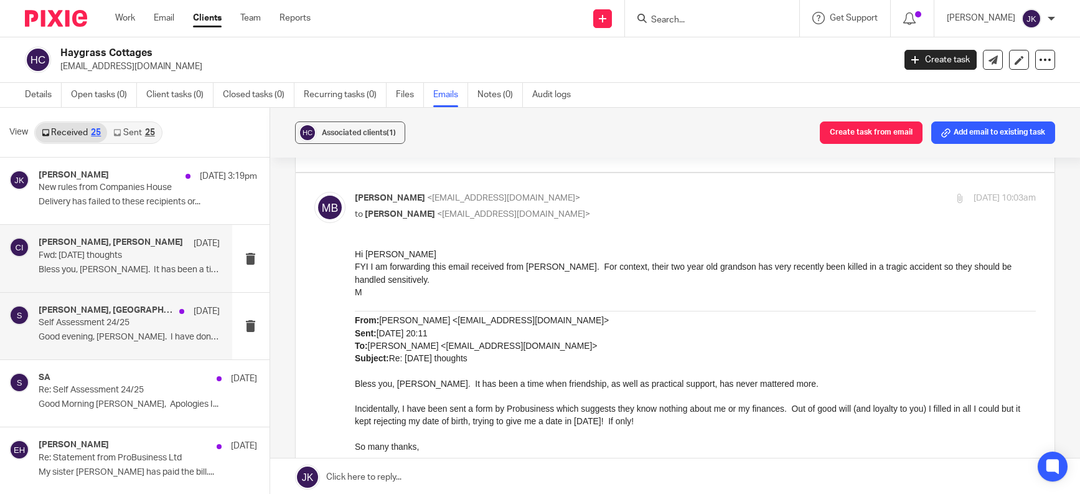
click at [98, 303] on div "[PERSON_NAME], [DATE] Self Assessment 24/25 Good evening, [GEOGRAPHIC_DATA]. I …" at bounding box center [116, 326] width 232 height 67
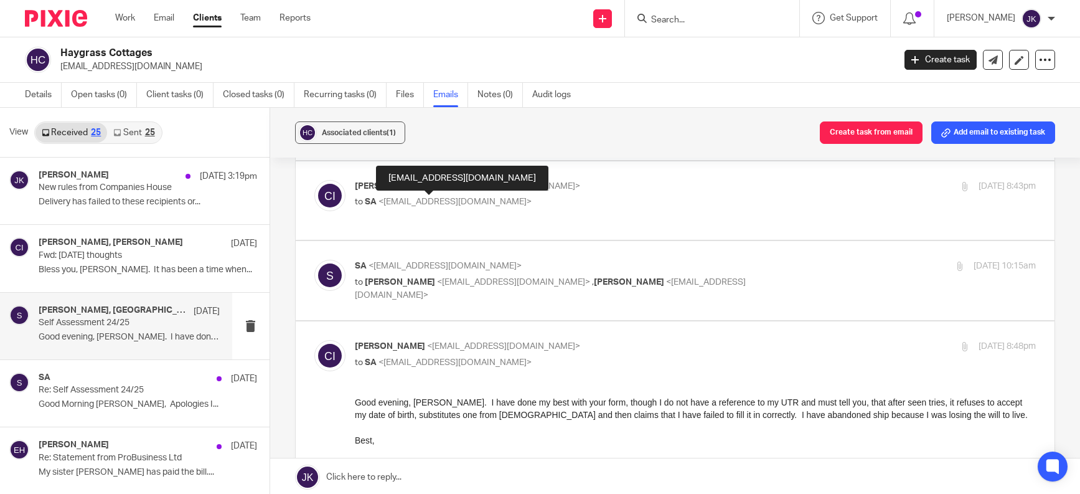
scroll to position [187, 0]
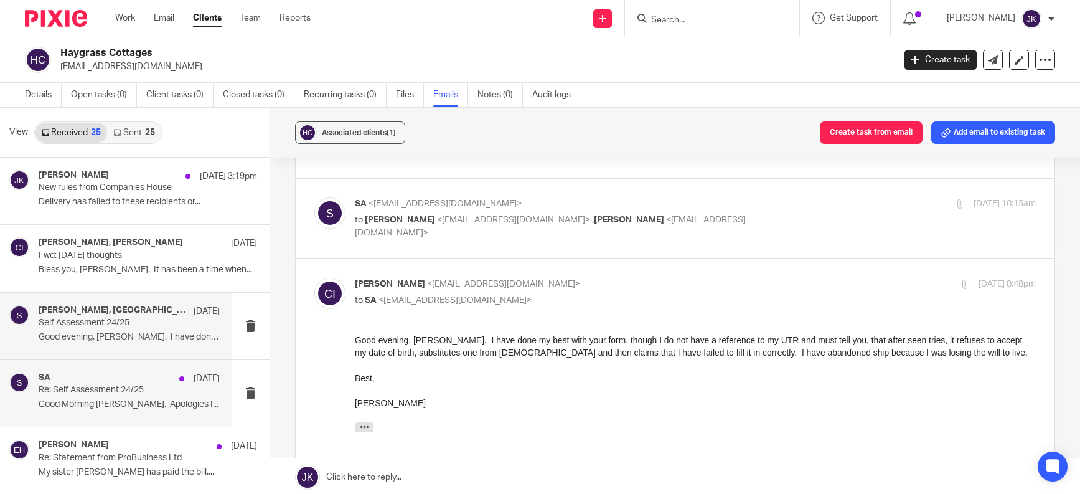
click at [72, 390] on p "Re: Self Assessment 24/25" at bounding box center [111, 390] width 145 height 11
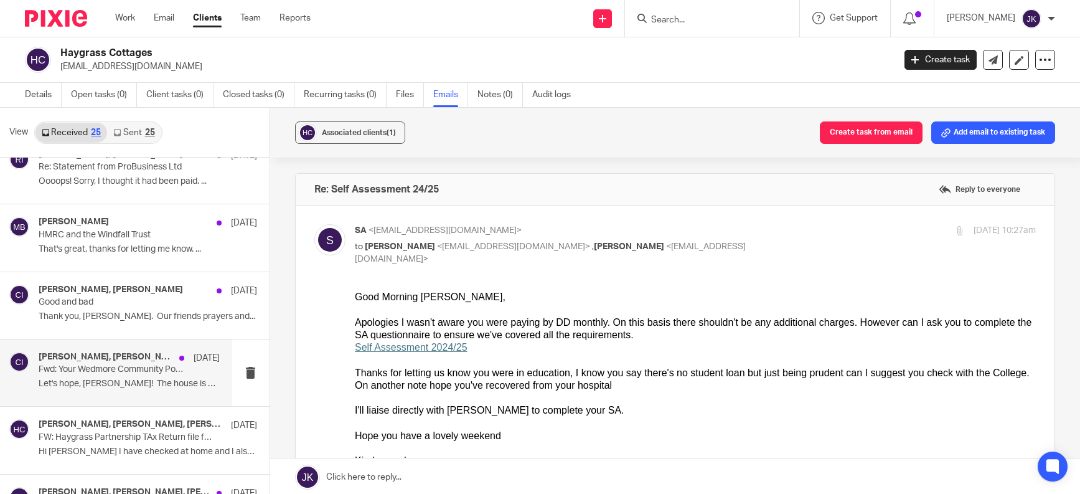
scroll to position [623, 0]
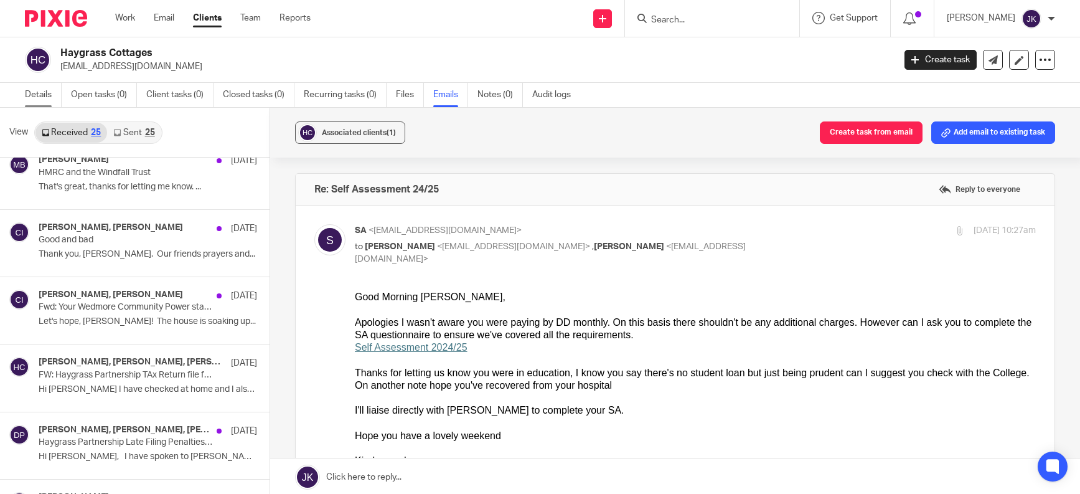
click at [44, 93] on link "Details" at bounding box center [43, 95] width 37 height 24
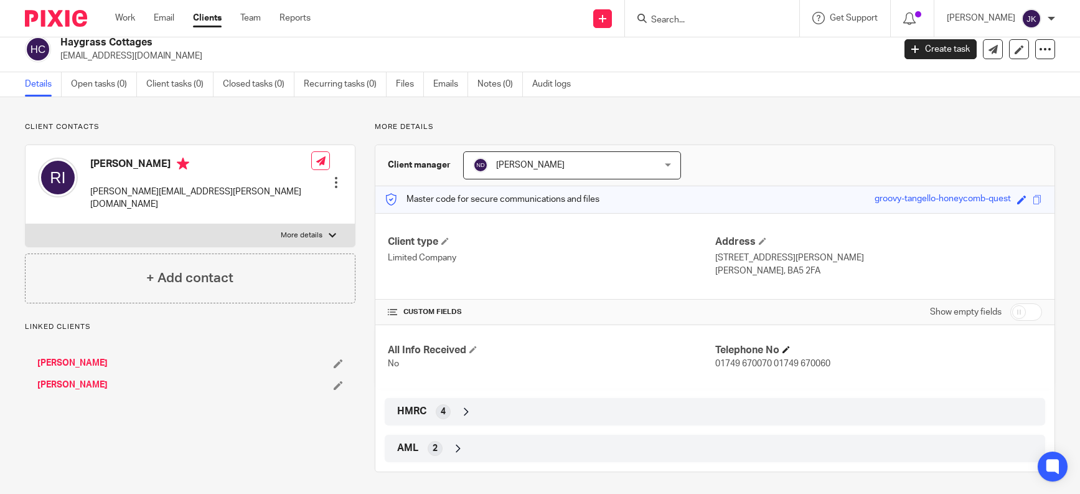
scroll to position [14, 0]
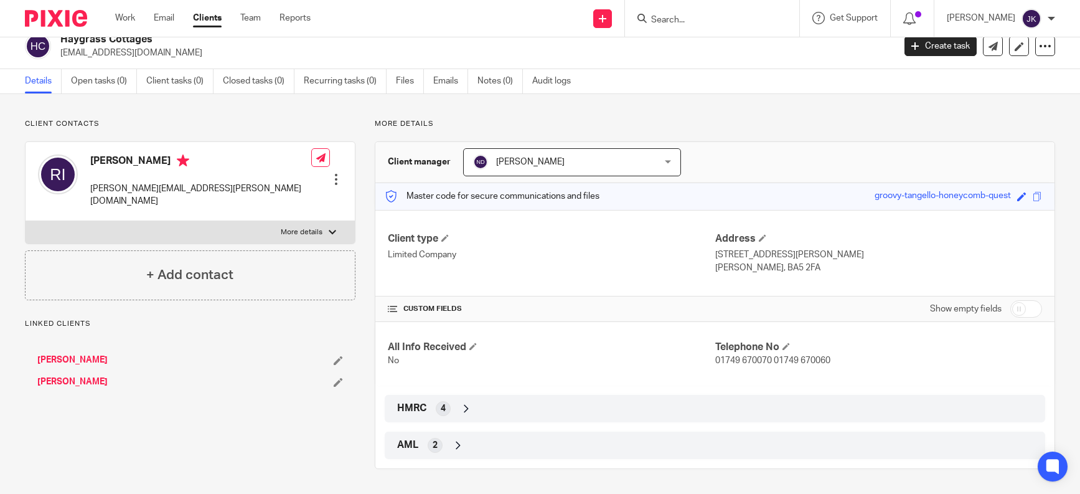
click at [1017, 307] on input "checkbox" at bounding box center [1027, 308] width 32 height 17
checkbox input "true"
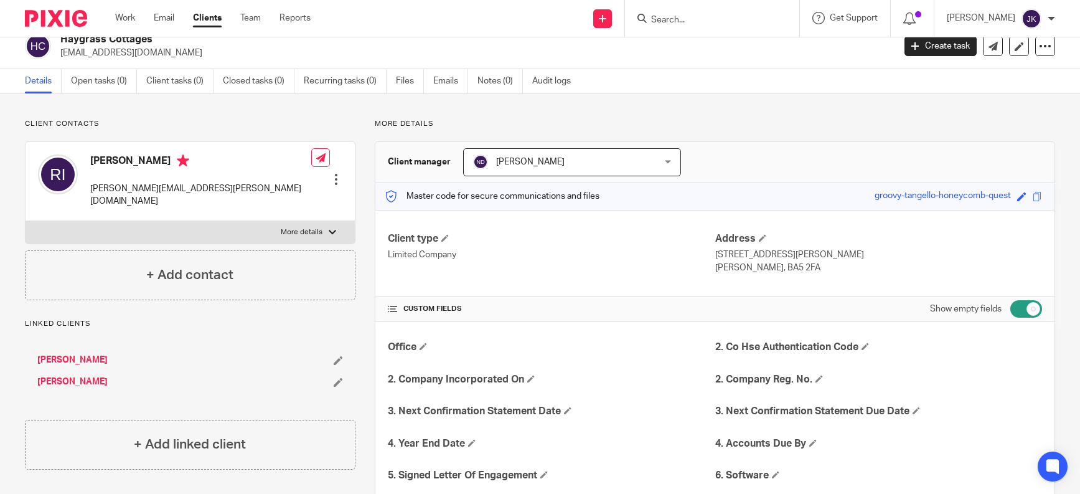
scroll to position [0, 0]
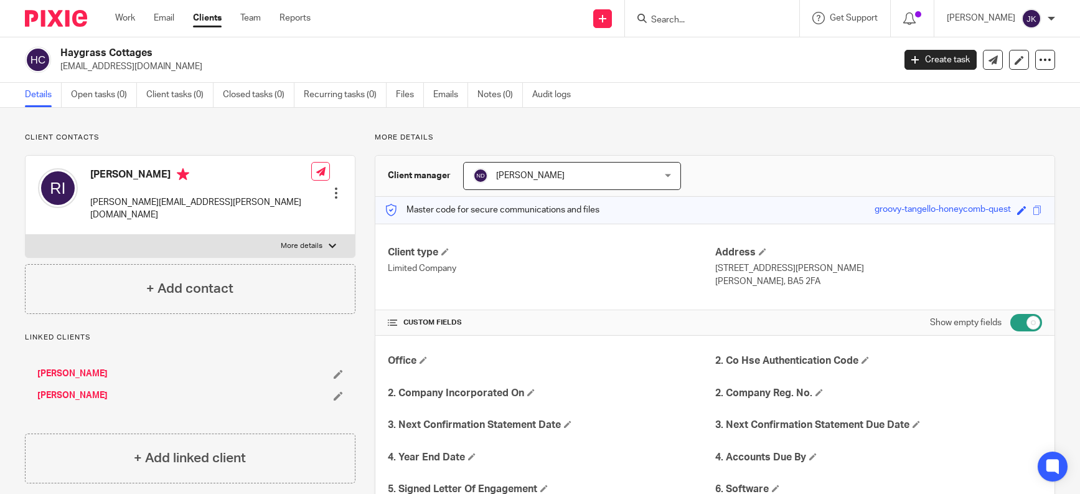
click at [680, 15] on input "Search" at bounding box center [706, 20] width 112 height 11
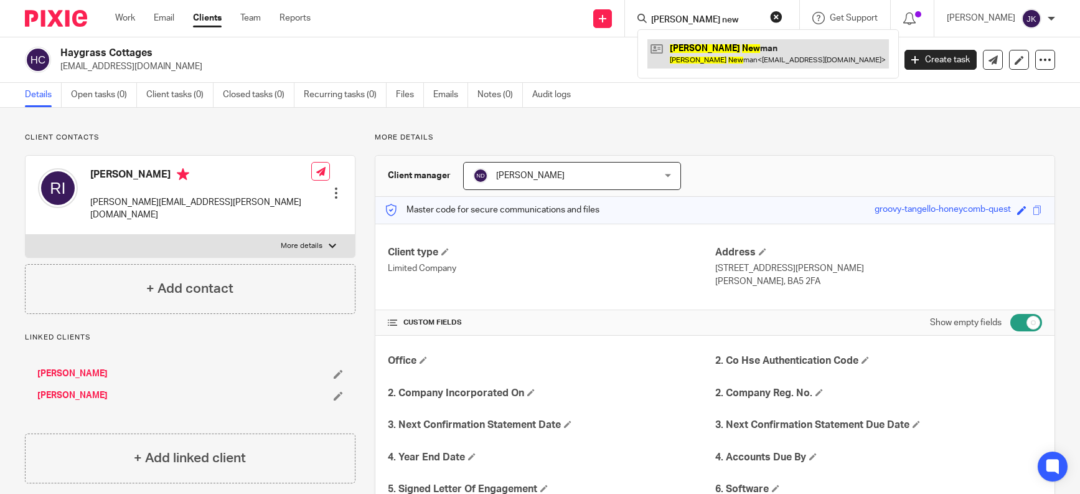
type input "alex new"
click at [702, 61] on link at bounding box center [769, 53] width 242 height 29
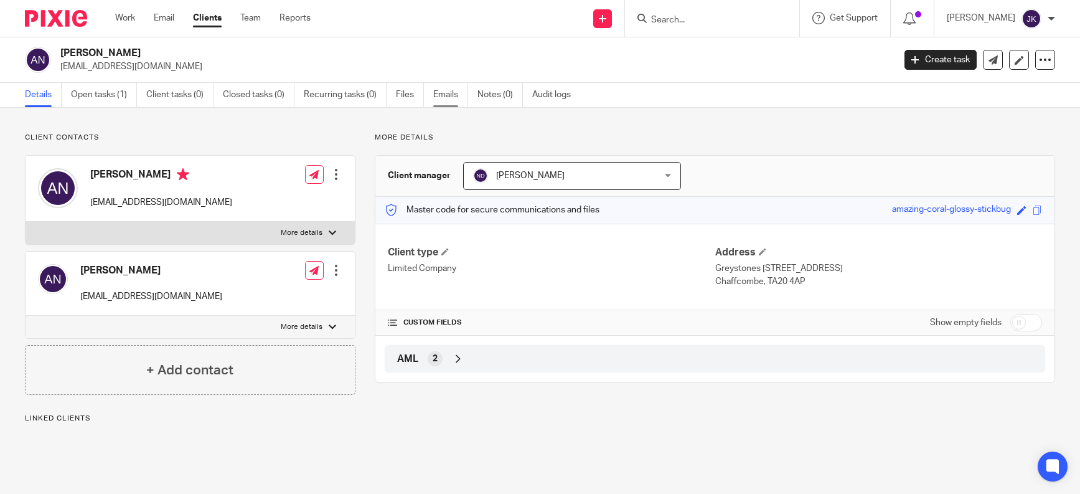
click at [451, 95] on link "Emails" at bounding box center [450, 95] width 35 height 24
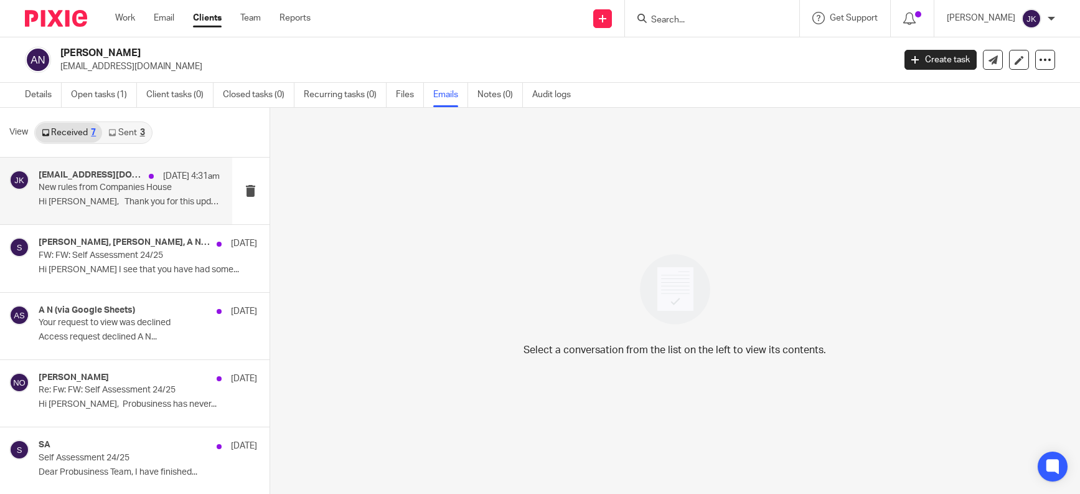
click at [94, 197] on p "Hi [PERSON_NAME], Thank you for this update..." at bounding box center [129, 202] width 181 height 11
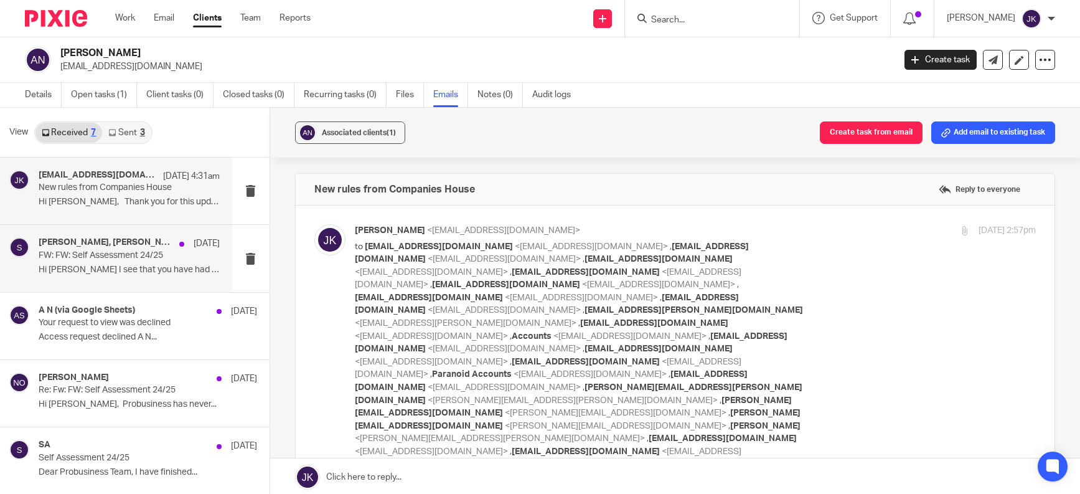
click at [105, 256] on p "FW: FW: Self Assessment 24/25" at bounding box center [111, 255] width 145 height 11
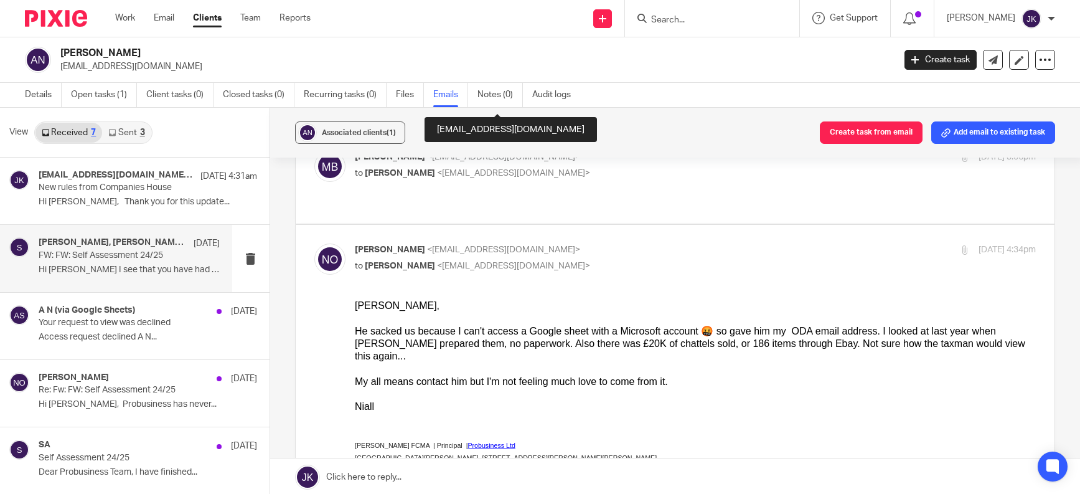
scroll to position [623, 0]
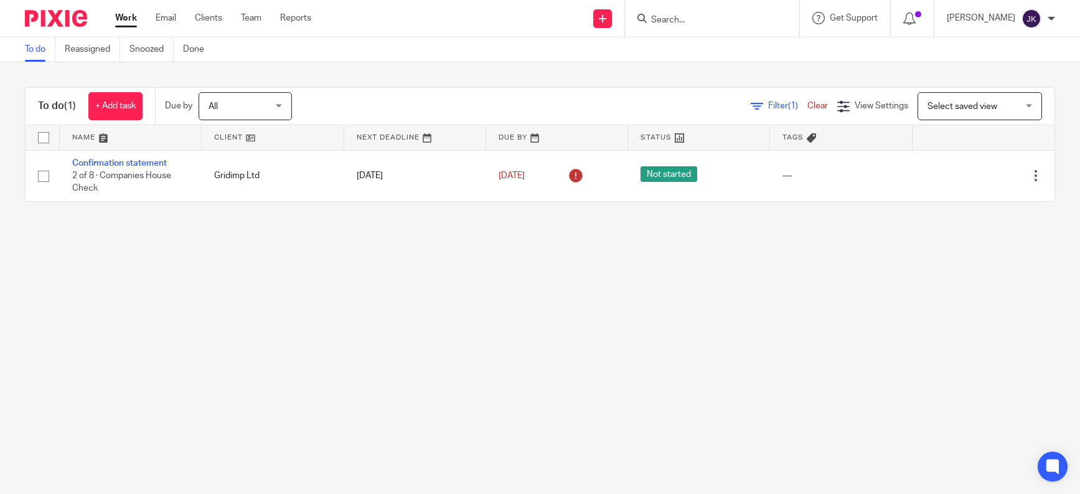
click at [654, 18] on input "Search" at bounding box center [706, 20] width 112 height 11
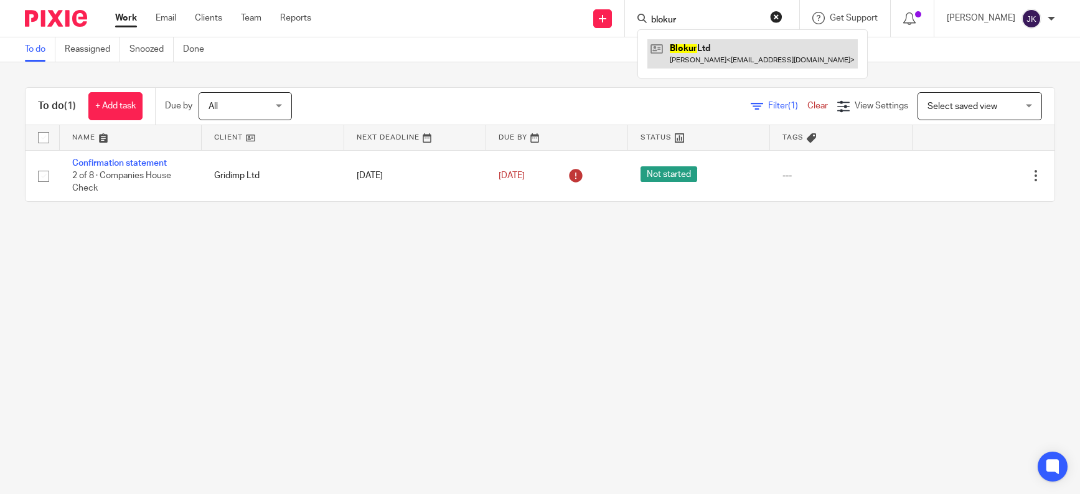
type input "blokur"
click at [702, 50] on link at bounding box center [753, 53] width 210 height 29
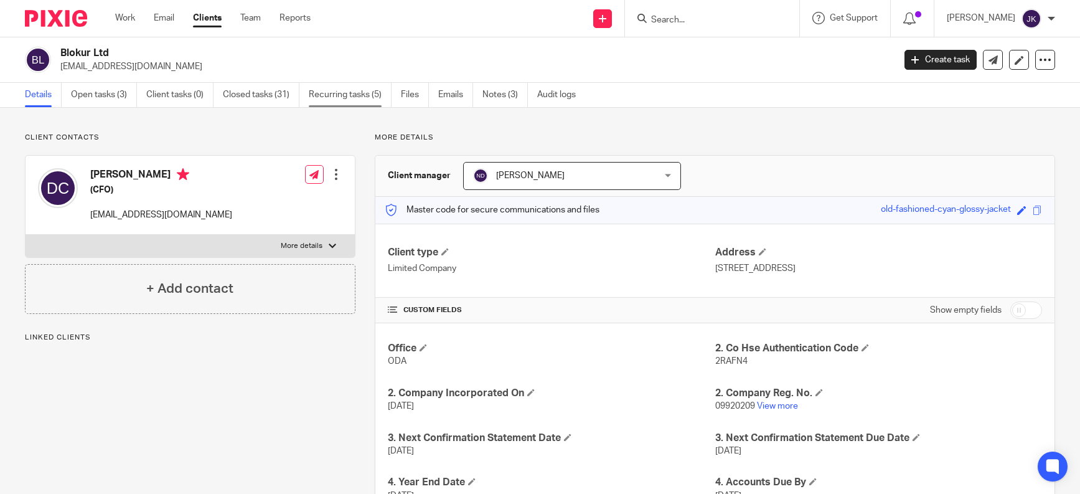
click at [351, 103] on link "Recurring tasks (5)" at bounding box center [350, 95] width 83 height 24
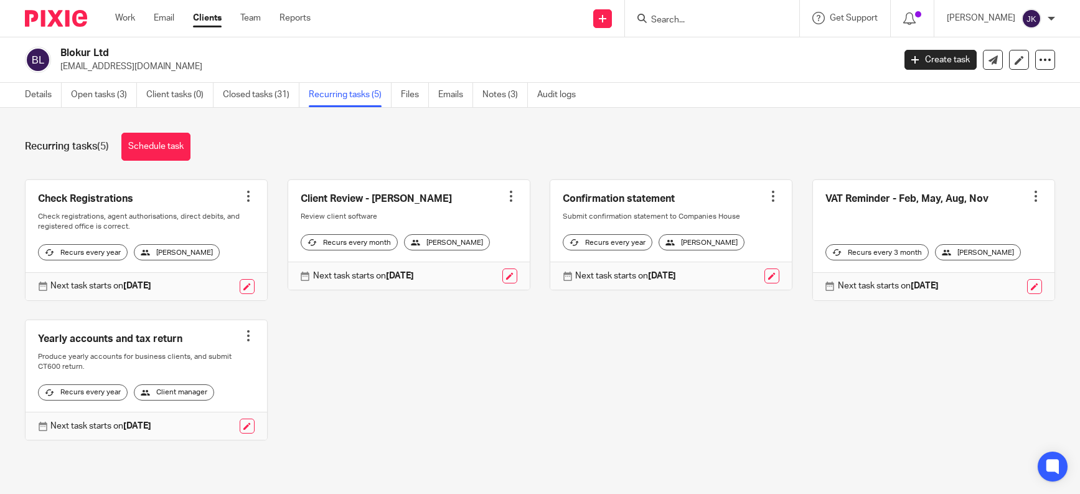
click at [701, 12] on form at bounding box center [716, 19] width 133 height 16
click at [686, 27] on div at bounding box center [712, 18] width 174 height 37
click at [686, 16] on input "Search" at bounding box center [706, 20] width 112 height 11
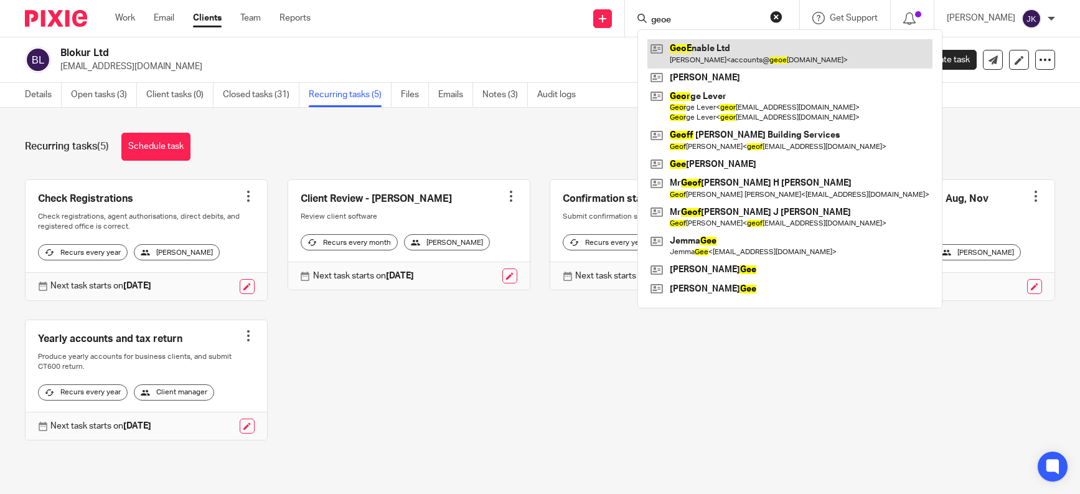
type input "geoe"
click at [732, 45] on link at bounding box center [790, 53] width 285 height 29
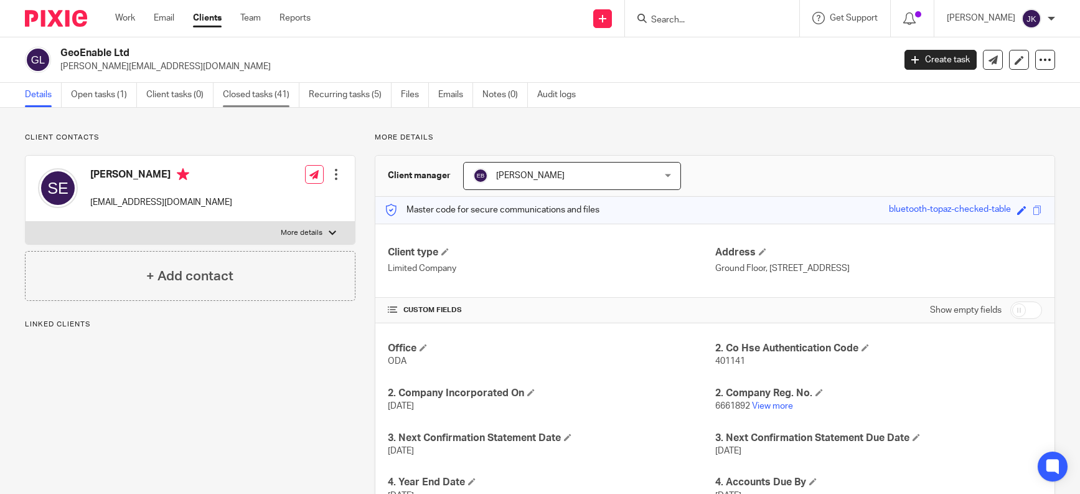
click at [297, 95] on link "Closed tasks (41)" at bounding box center [261, 95] width 77 height 24
click at [318, 93] on link "Recurring tasks (5)" at bounding box center [350, 95] width 83 height 24
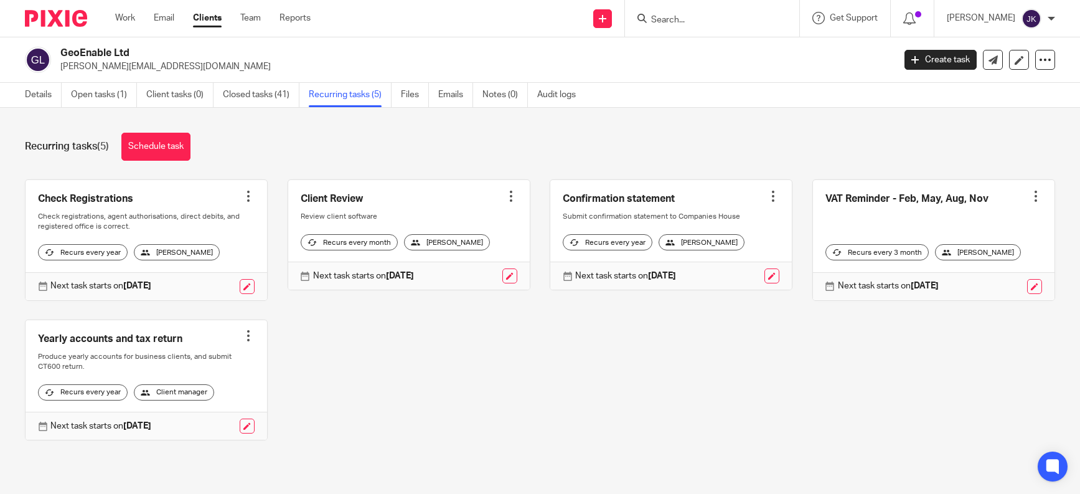
click at [684, 21] on input "Search" at bounding box center [706, 20] width 112 height 11
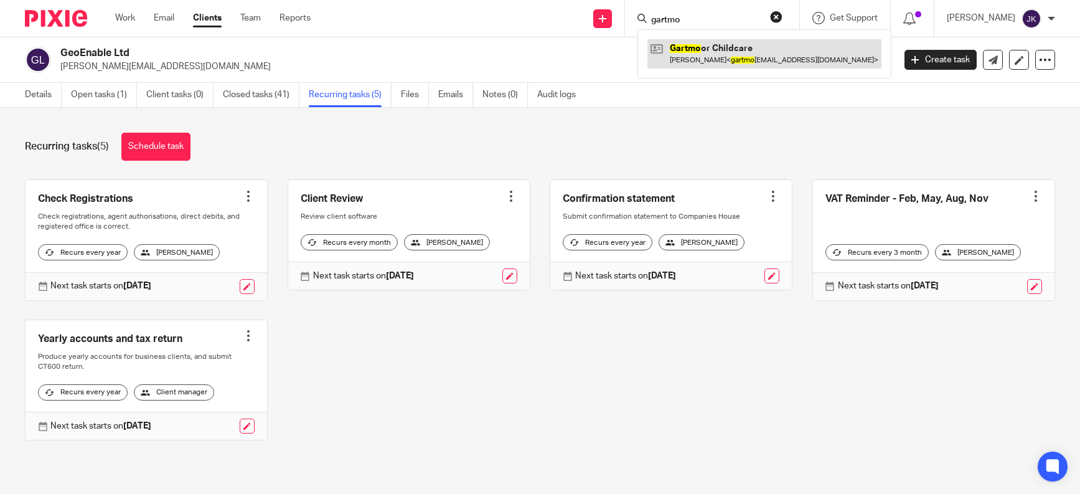
type input "gartmo"
click at [690, 51] on link at bounding box center [765, 53] width 234 height 29
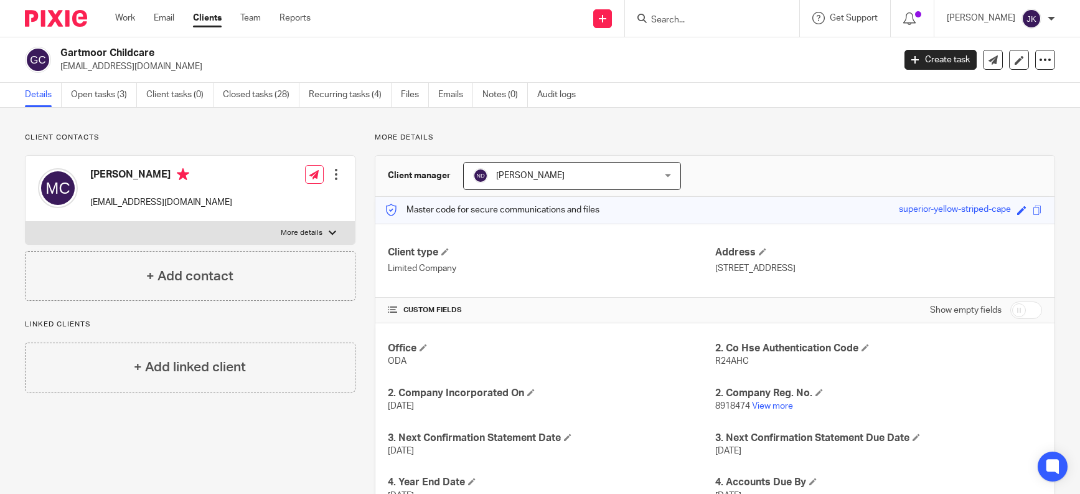
click at [721, 24] on input "Search" at bounding box center [706, 20] width 112 height 11
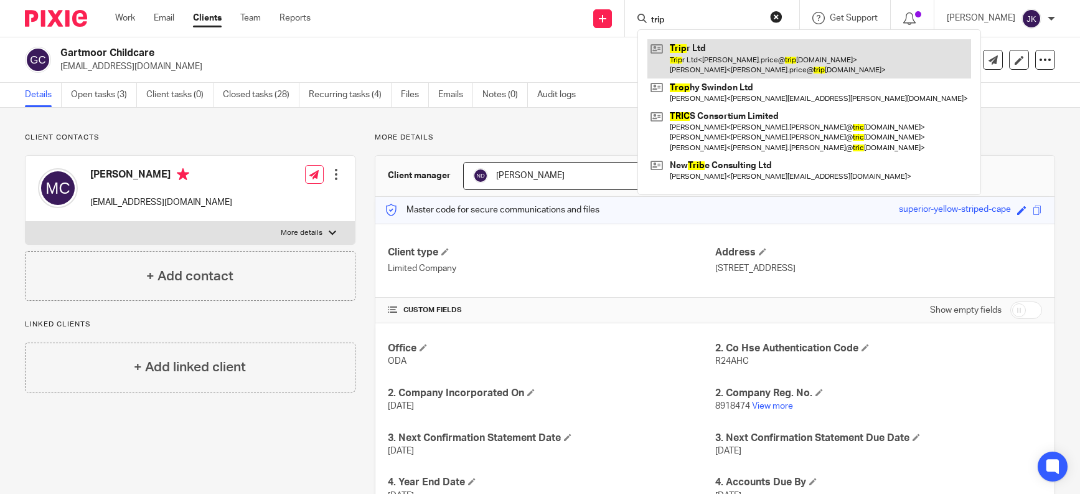
type input "trip"
click at [699, 45] on link at bounding box center [810, 58] width 324 height 39
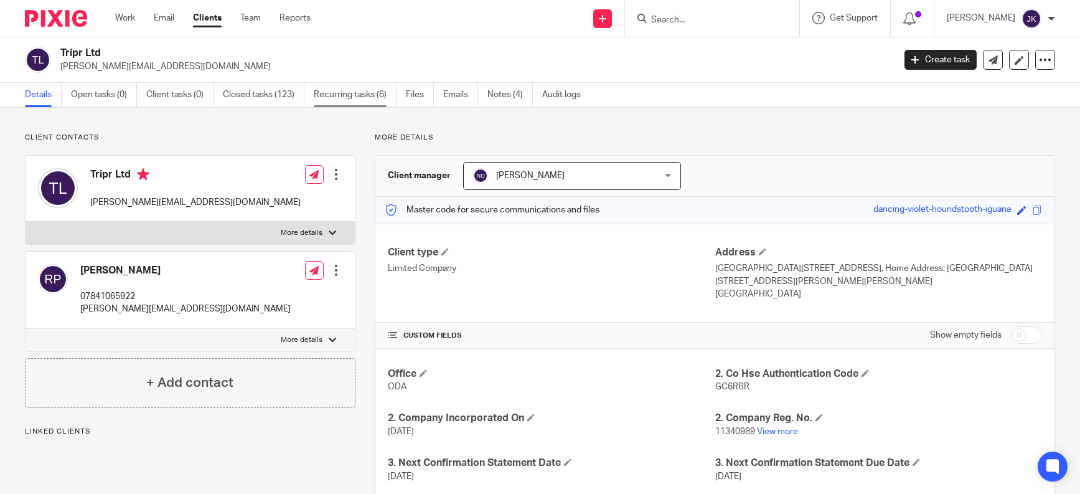
click at [374, 83] on link "Recurring tasks (6)" at bounding box center [355, 95] width 83 height 24
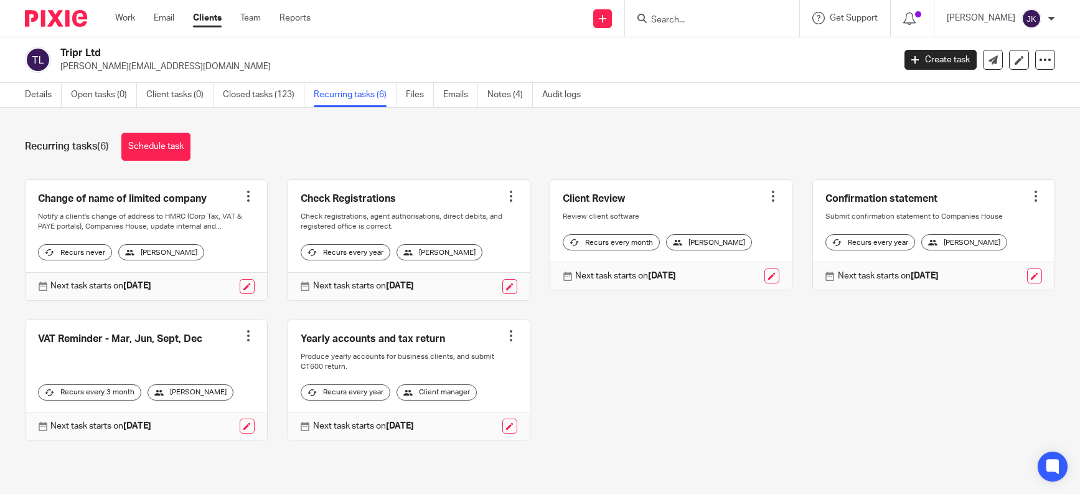
click at [662, 19] on input "Search" at bounding box center [706, 20] width 112 height 11
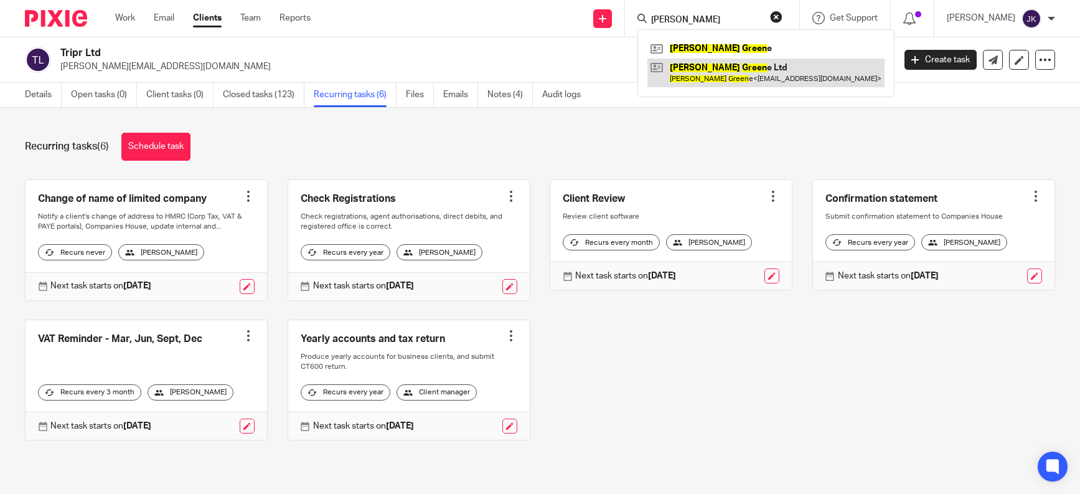
type input "andrew green"
click at [704, 82] on link at bounding box center [766, 73] width 237 height 29
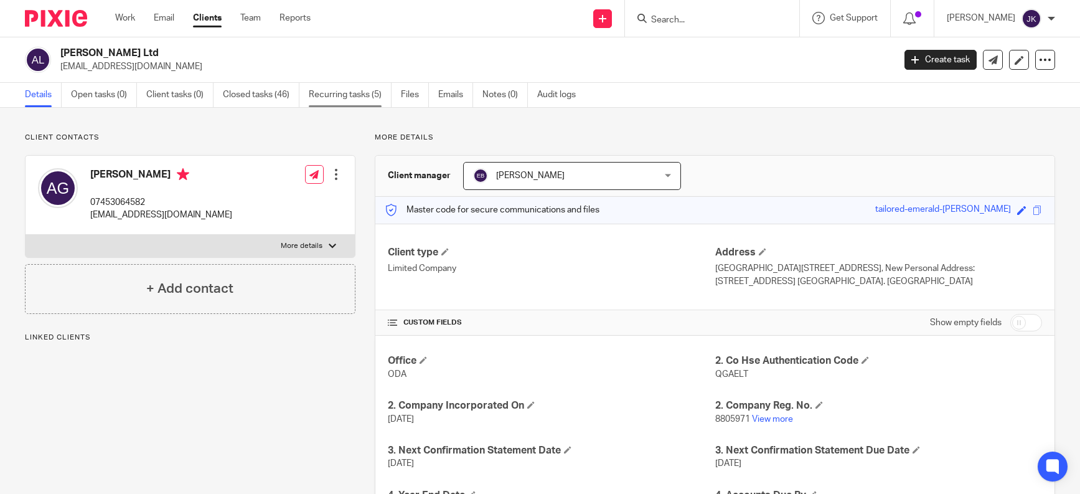
click at [355, 97] on link "Recurring tasks (5)" at bounding box center [350, 95] width 83 height 24
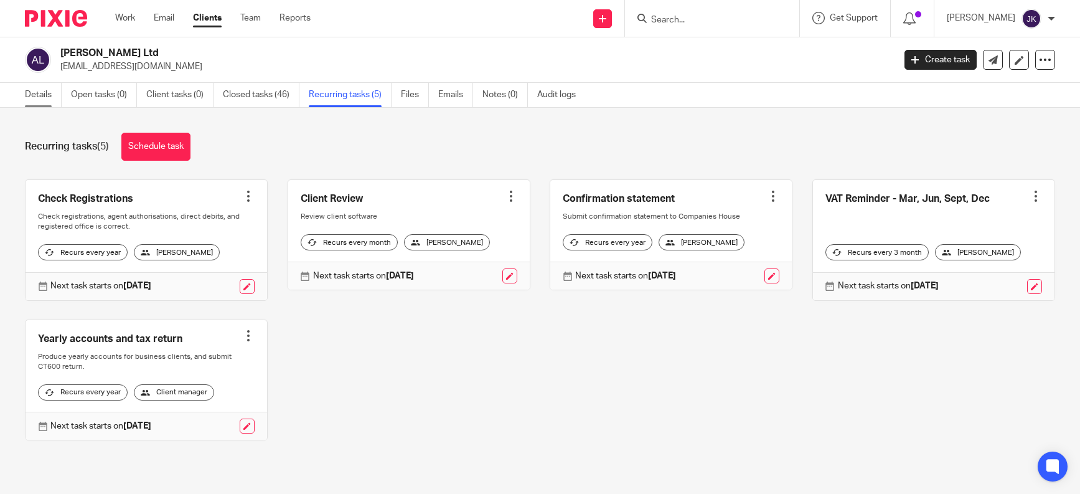
click at [57, 95] on link "Details" at bounding box center [43, 95] width 37 height 24
